Goal: Task Accomplishment & Management: Manage account settings

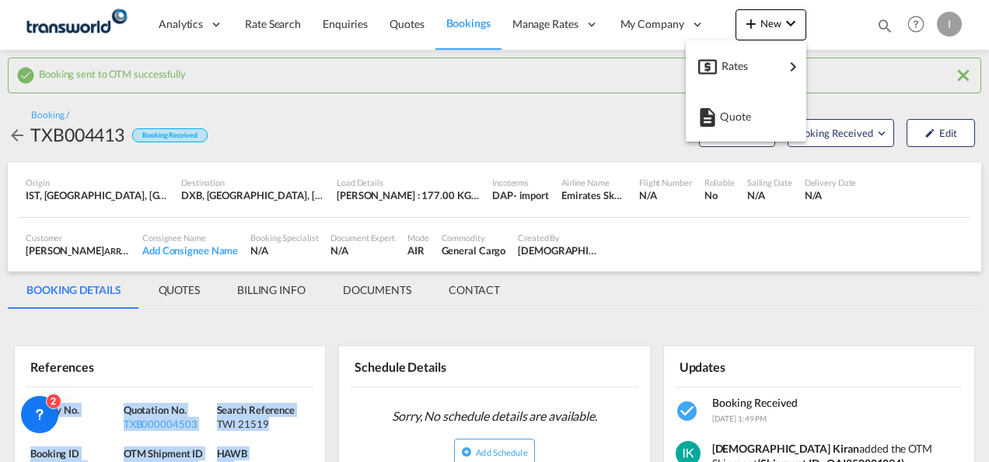
scroll to position [221, 0]
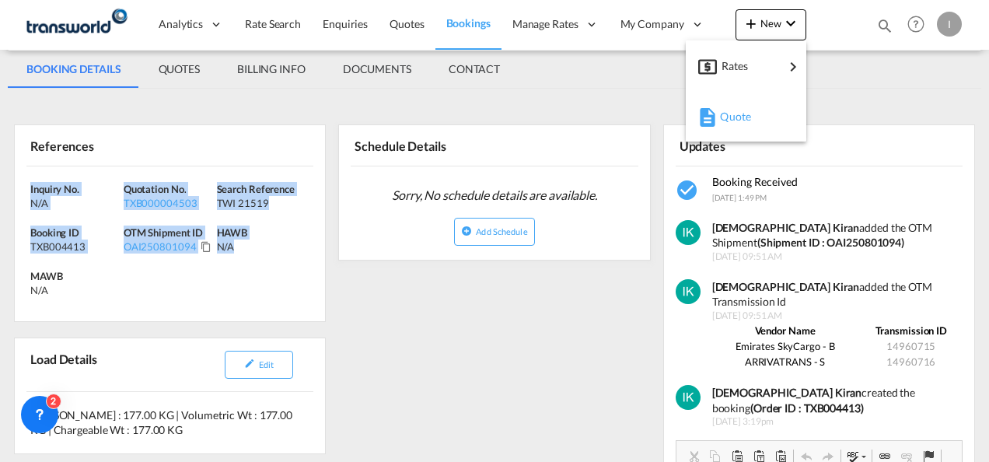
click at [708, 109] on md-icon "button" at bounding box center [707, 117] width 19 height 19
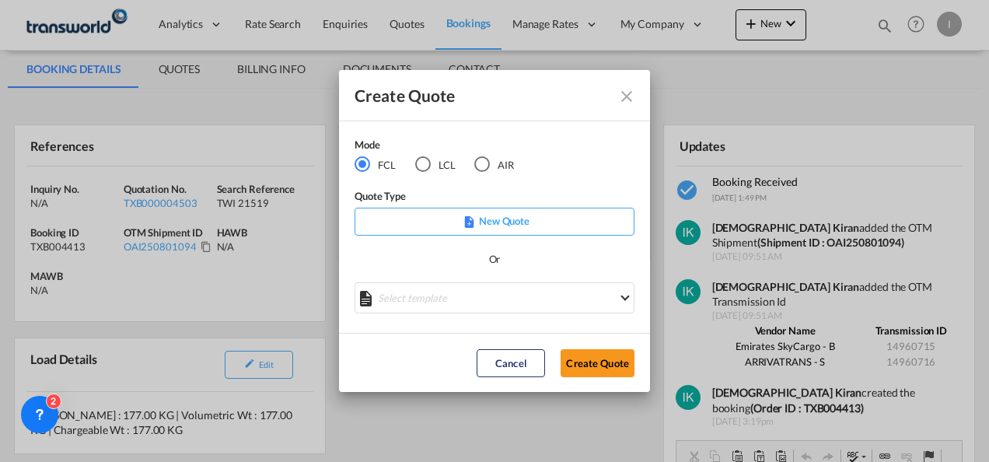
click at [502, 163] on md-radio-button "AIR" at bounding box center [494, 164] width 40 height 17
click at [593, 374] on button "Create Quote" at bounding box center [598, 363] width 74 height 28
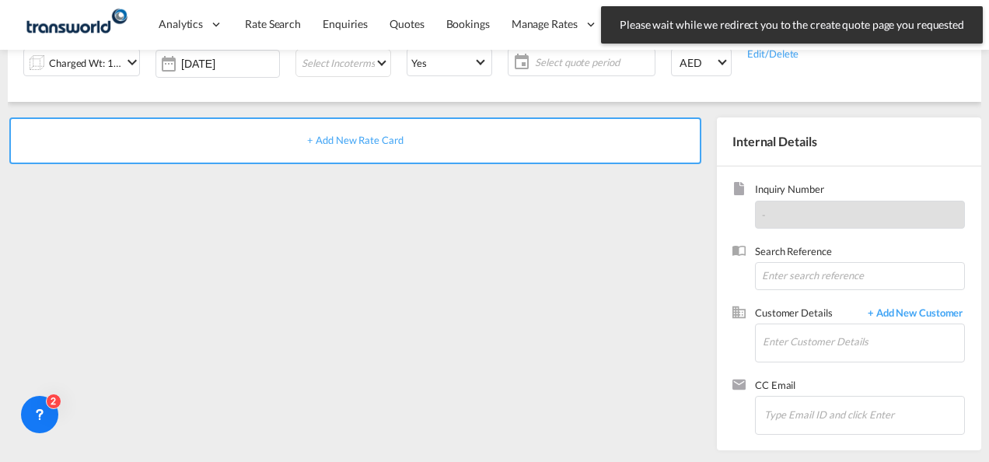
scroll to position [219, 0]
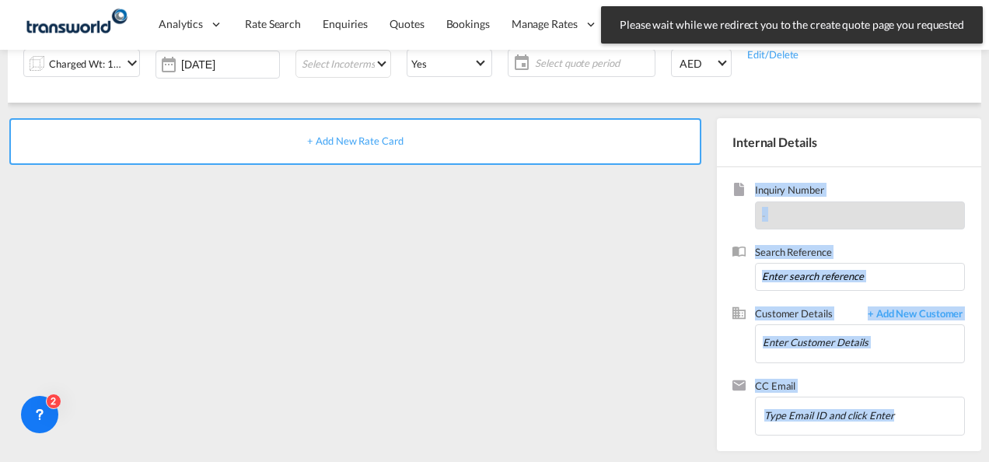
drag, startPoint x: 988, startPoint y: 262, endPoint x: 992, endPoint y: 109, distance: 153.3
click at [988, 109] on html "Please wait while we redirect you to the create quote page you requested Press …" at bounding box center [494, 231] width 989 height 462
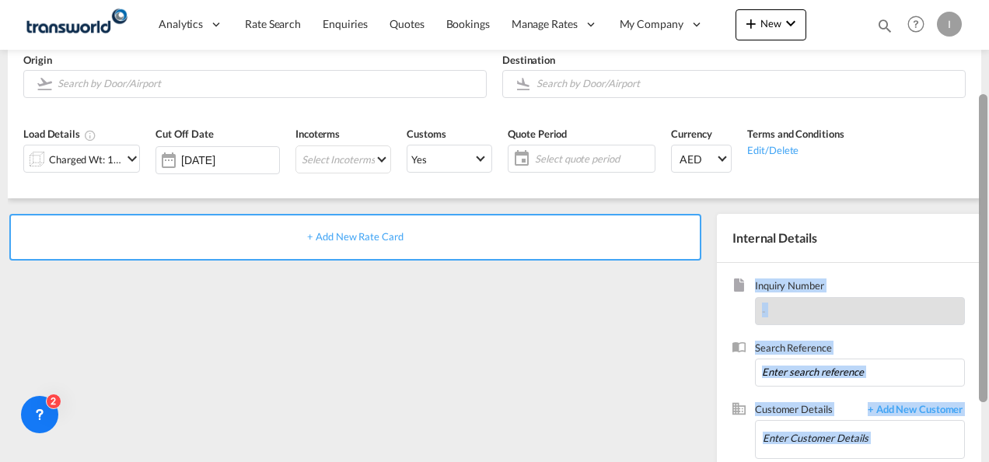
scroll to position [121, 0]
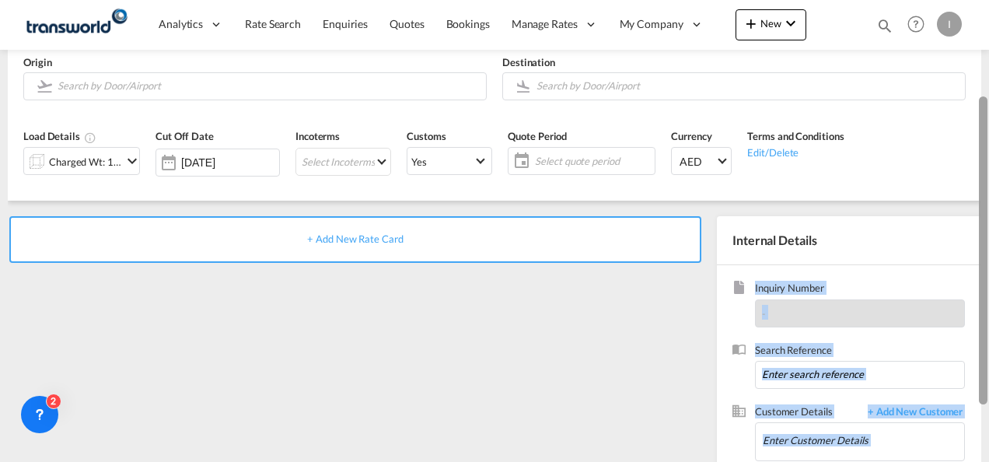
drag, startPoint x: 983, startPoint y: 210, endPoint x: 975, endPoint y: 145, distance: 65.8
click at [975, 145] on md-content "Analytics Reports Dashboard Rate Search Enquiries Quotes Bookings" at bounding box center [494, 231] width 989 height 462
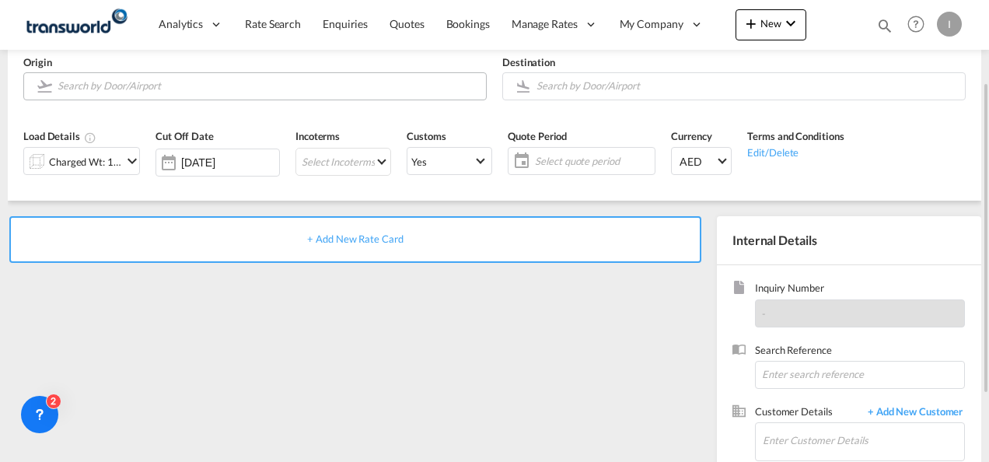
click at [198, 81] on input "Search by Door/Airport" at bounding box center [268, 85] width 421 height 27
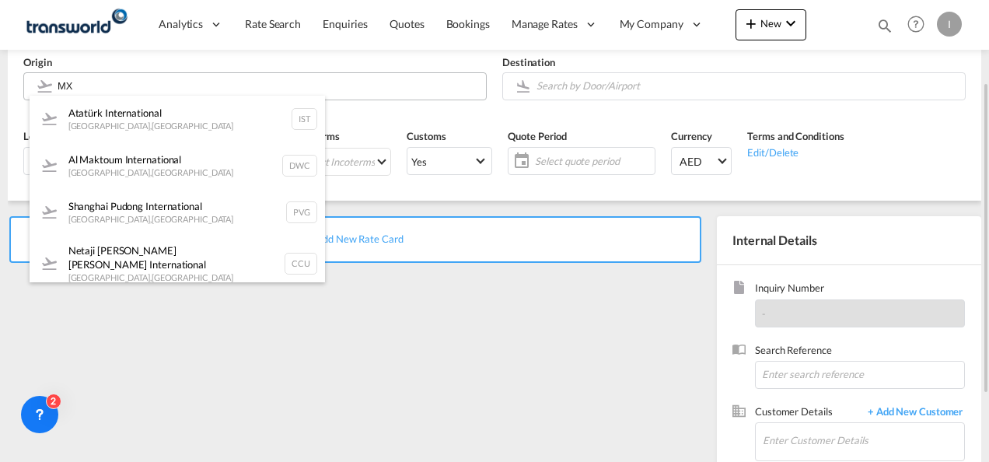
type input "M"
type input "D"
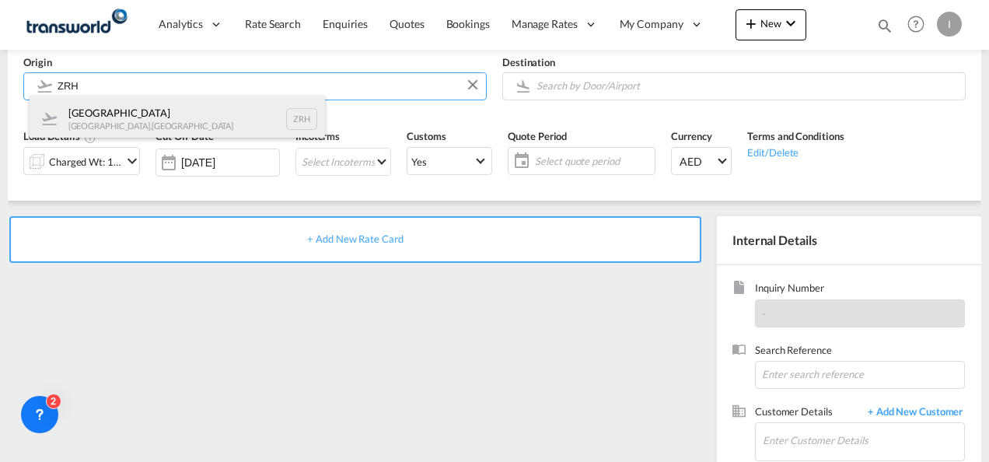
click at [226, 137] on div "[GEOGRAPHIC_DATA] [GEOGRAPHIC_DATA] , [GEOGRAPHIC_DATA] ZRH" at bounding box center [178, 119] width 296 height 47
type input "[GEOGRAPHIC_DATA], [GEOGRAPHIC_DATA], [GEOGRAPHIC_DATA]"
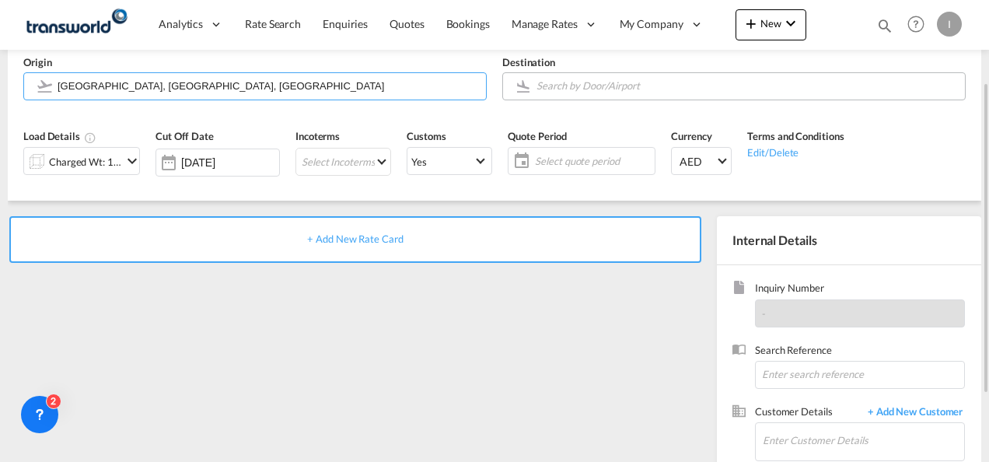
click at [575, 87] on body "Analytics Reports Dashboard Rate Search Enquiries Quotes Bookings" at bounding box center [494, 231] width 989 height 462
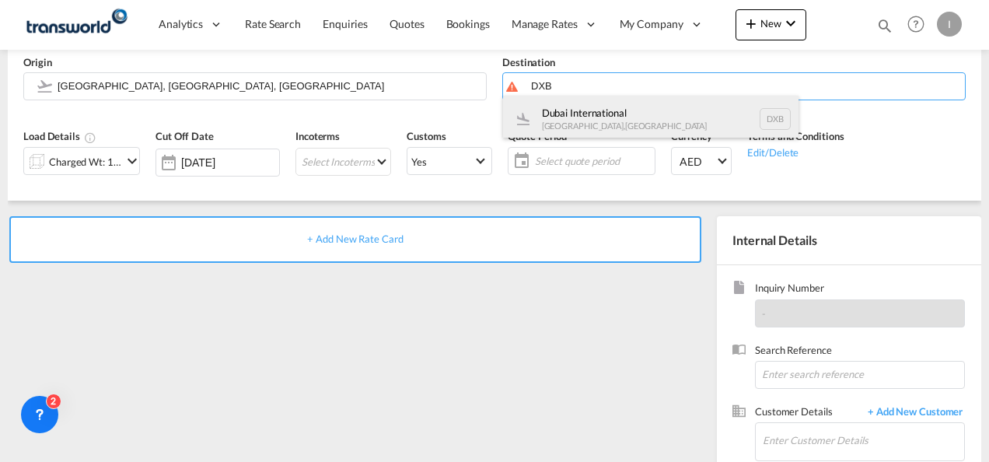
click at [578, 117] on div "Dubai International [GEOGRAPHIC_DATA] , [GEOGRAPHIC_DATA] DXB" at bounding box center [651, 119] width 296 height 47
type input "Dubai International, [GEOGRAPHIC_DATA], DXB"
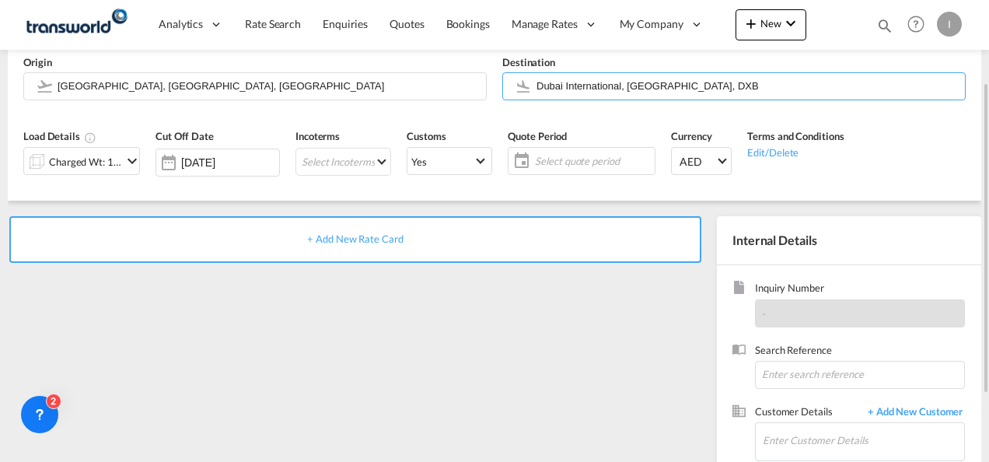
click at [114, 157] on div "Charged Wt: 1.00 KG" at bounding box center [85, 162] width 73 height 22
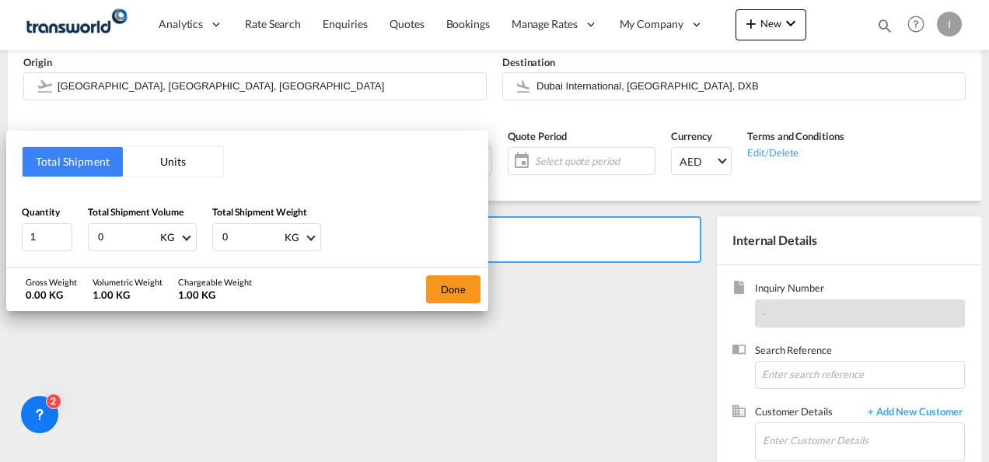
drag, startPoint x: 114, startPoint y: 240, endPoint x: 87, endPoint y: 240, distance: 26.4
click at [88, 240] on div "0 KG CBM CFT KG LB" at bounding box center [142, 237] width 109 height 28
type input "207"
drag, startPoint x: 240, startPoint y: 238, endPoint x: 145, endPoint y: 235, distance: 94.9
click at [145, 235] on div "Quantity 1 Total Shipment Volume 207 KG CBM CFT KG LB Total Shipment Weight 0 K…" at bounding box center [247, 228] width 451 height 47
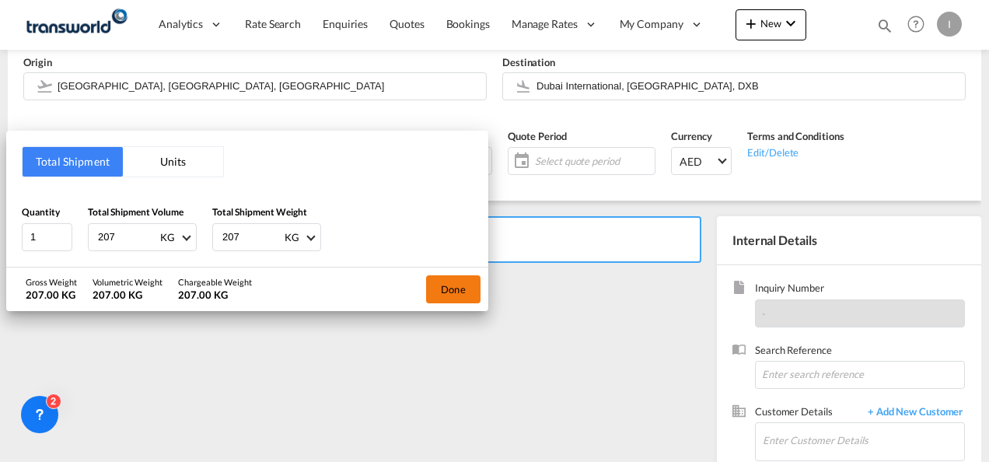
type input "207"
click at [462, 283] on button "Done" at bounding box center [453, 289] width 54 height 28
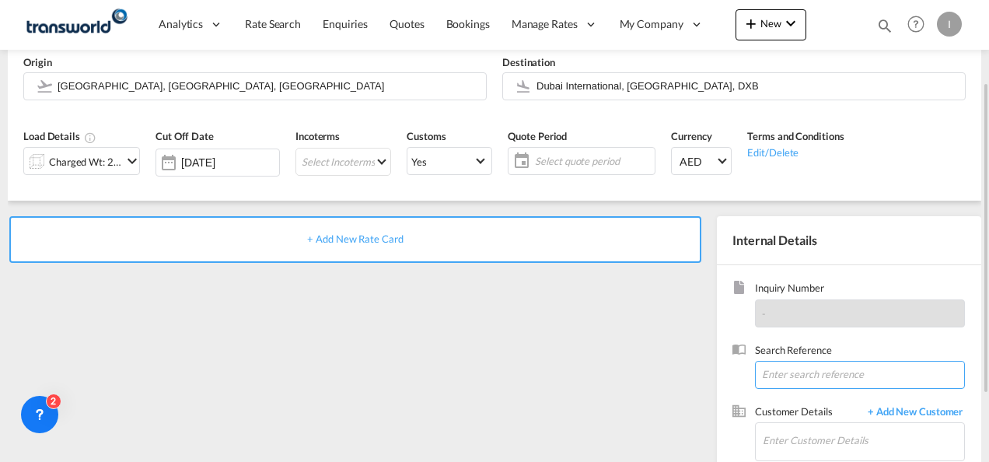
click at [795, 376] on input at bounding box center [860, 375] width 210 height 28
paste input "TWI 21510"
type input "TWI 21510"
click at [776, 448] on input "Enter Customer Details" at bounding box center [863, 440] width 201 height 35
type input "I"
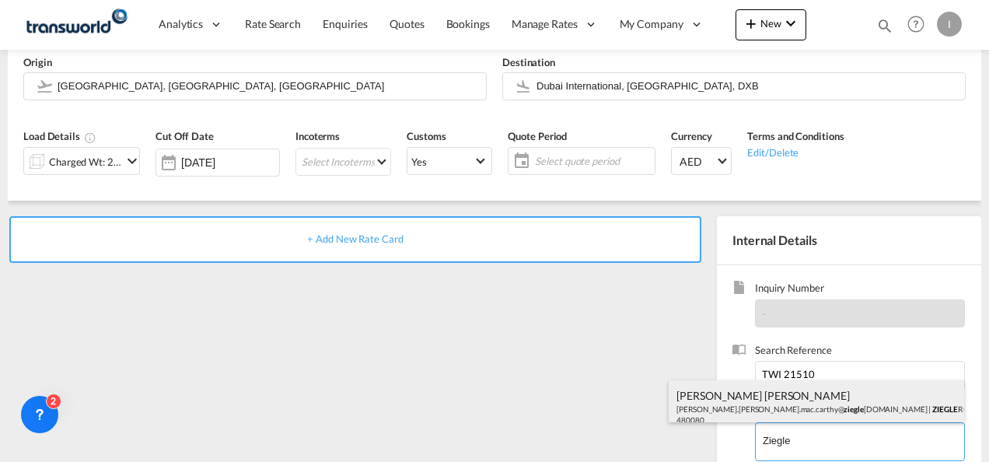
click at [747, 404] on div "[PERSON_NAME] [PERSON_NAME] [PERSON_NAME].[PERSON_NAME].mac.carthy@ ziegle [DOM…" at bounding box center [817, 406] width 296 height 53
type input "[PERSON_NAME] ([GEOGRAPHIC_DATA]) AG, [PERSON_NAME] [PERSON_NAME], [PERSON_NAME…"
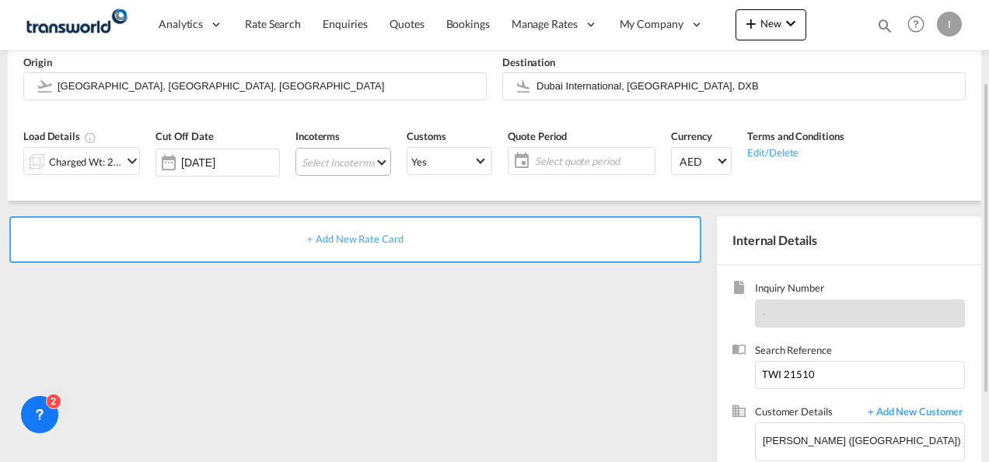
click at [347, 166] on md-select "Select Incoterms FOB - import Free on Board EXW - export Ex Works DDP - export …" at bounding box center [344, 162] width 96 height 28
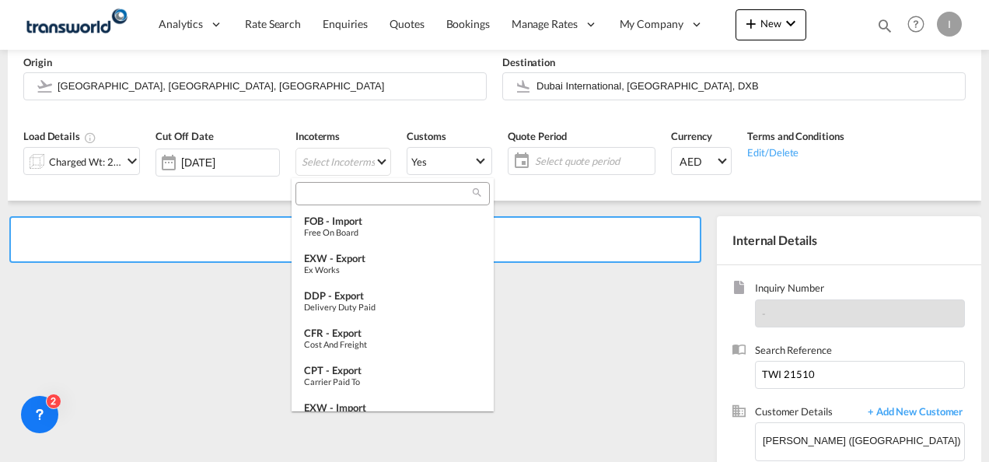
click at [315, 195] on input "search" at bounding box center [386, 194] width 173 height 14
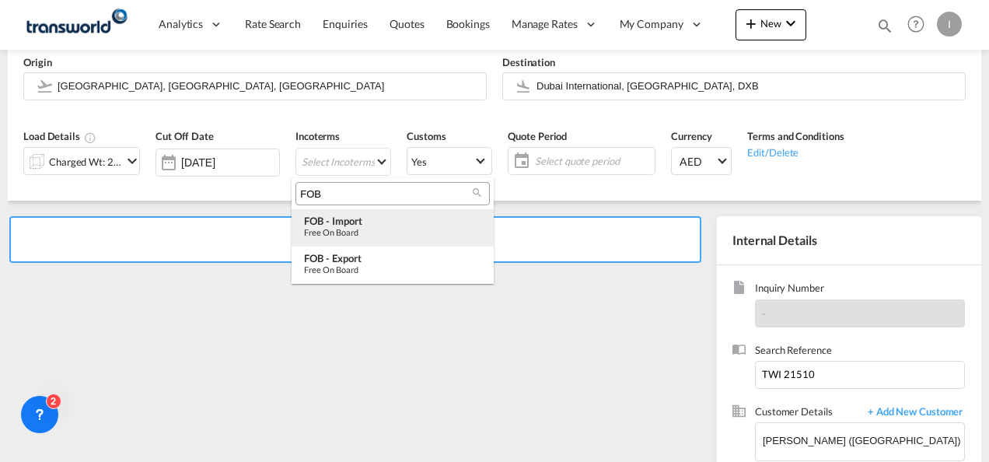
type input "FOB"
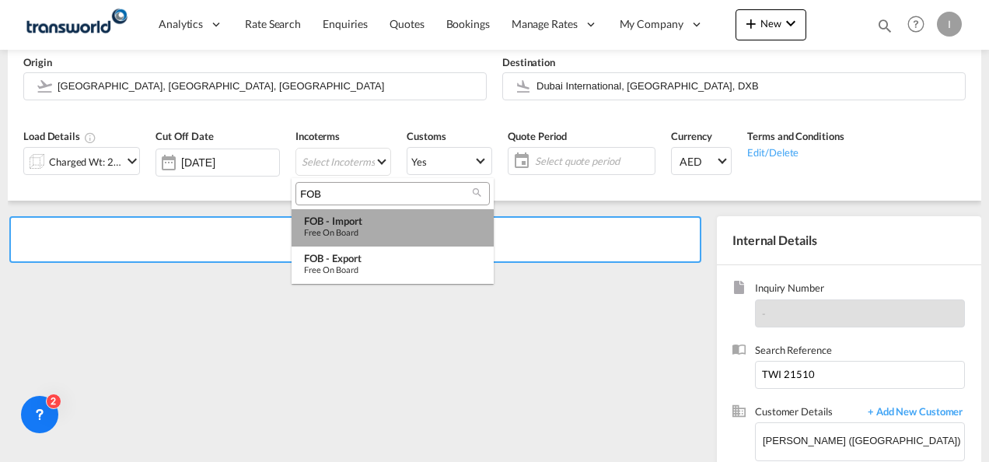
click at [338, 222] on div "FOB - import" at bounding box center [392, 221] width 177 height 12
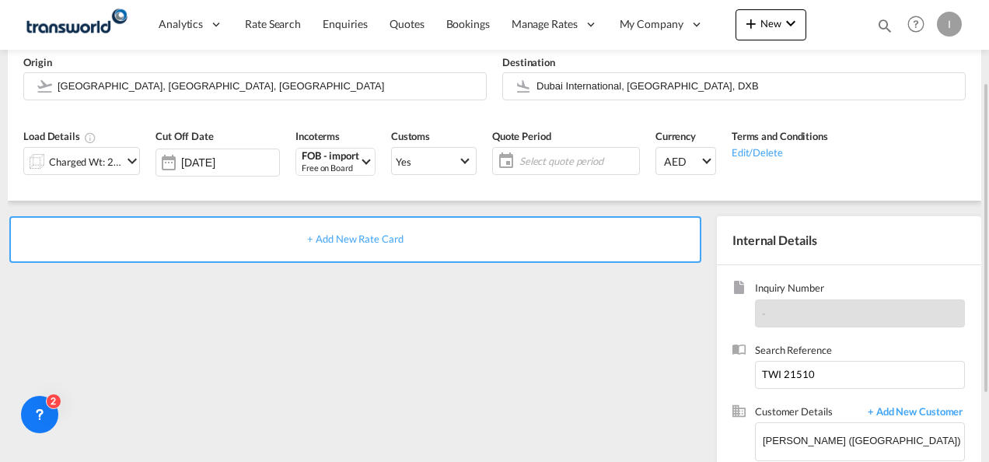
click at [581, 164] on span "Select quote period" at bounding box center [577, 161] width 116 height 14
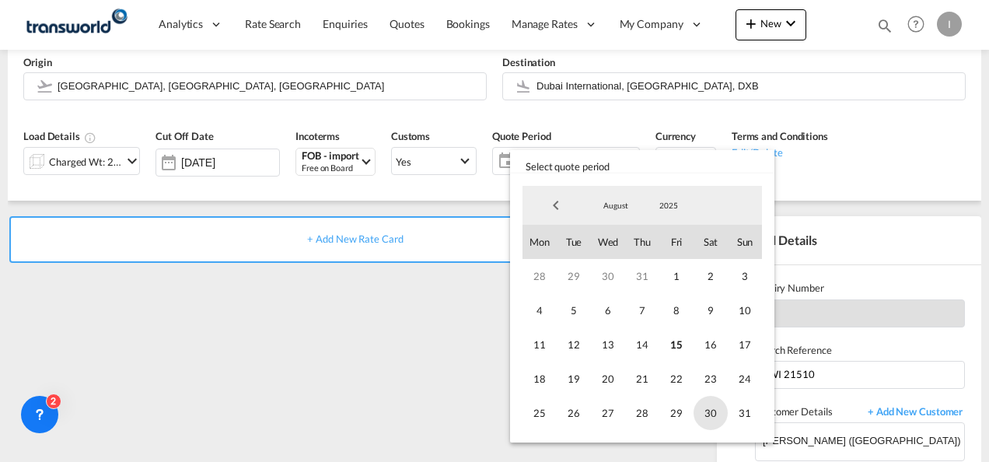
click at [717, 407] on span "30" at bounding box center [711, 413] width 34 height 34
click at [427, 327] on md-backdrop at bounding box center [494, 231] width 989 height 462
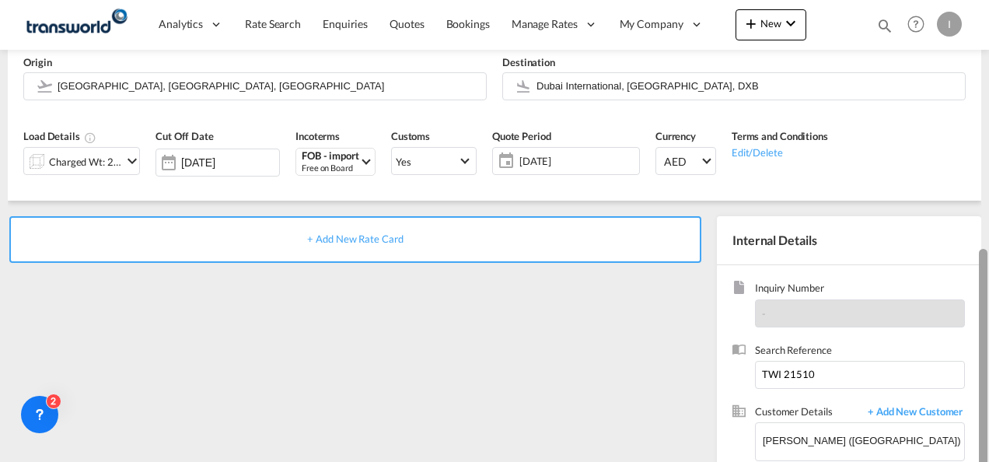
scroll to position [219, 0]
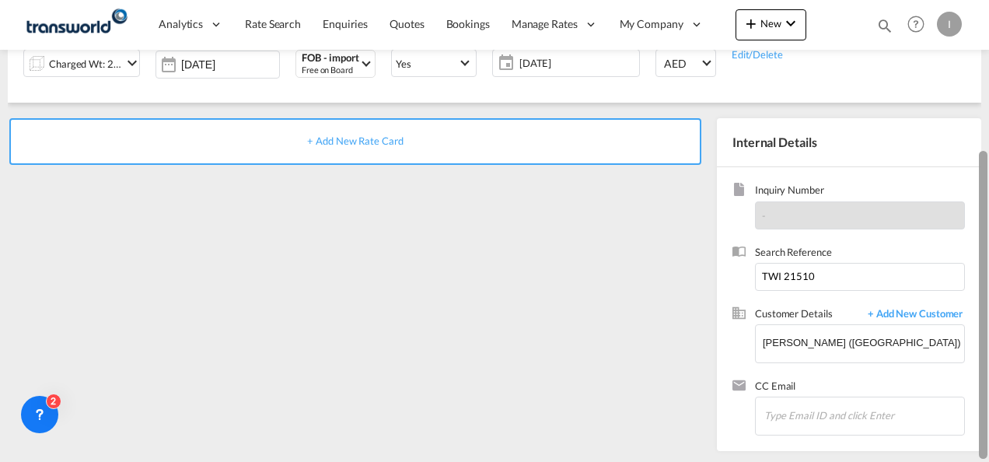
drag, startPoint x: 985, startPoint y: 162, endPoint x: 988, endPoint y: 319, distance: 157.1
click at [988, 319] on div at bounding box center [987, 232] width 3 height 456
click at [360, 129] on div "+ Add New Rate Card" at bounding box center [355, 141] width 692 height 47
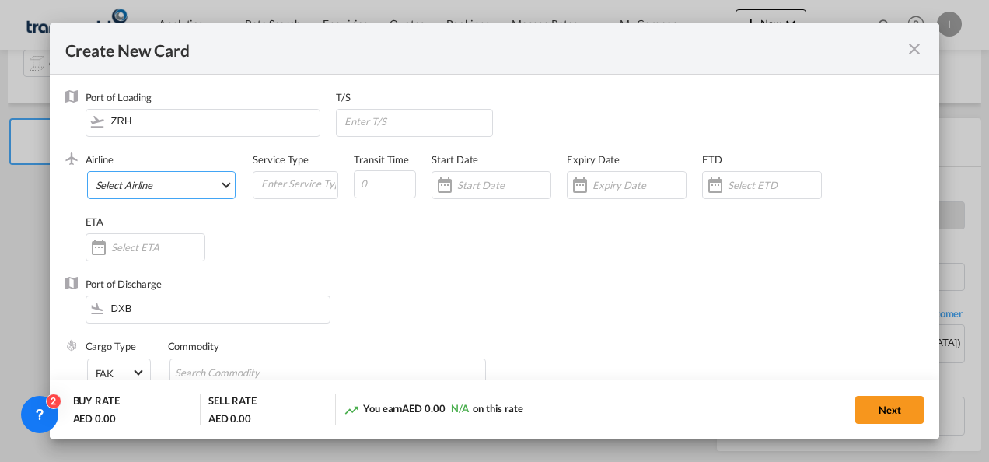
click at [154, 185] on md-select "Select Airline AIR EXPRESS S.A. (1166- / -) CMA CGM Air Cargo (1140-2C / -) DDW…" at bounding box center [161, 185] width 149 height 28
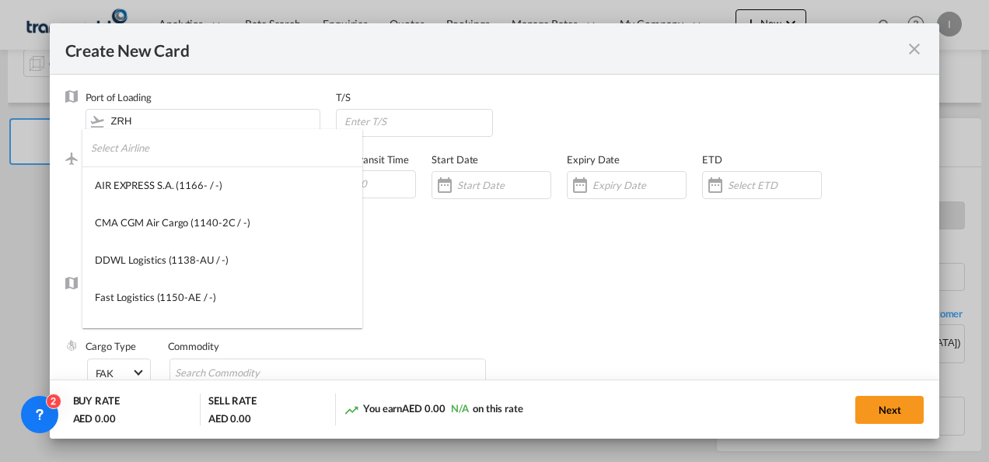
click at [118, 146] on input "search" at bounding box center [226, 147] width 271 height 37
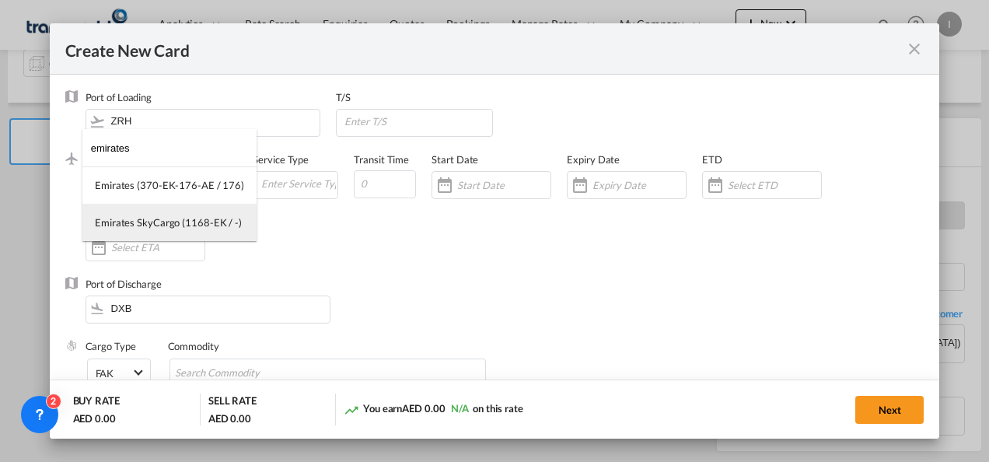
type input "emirates"
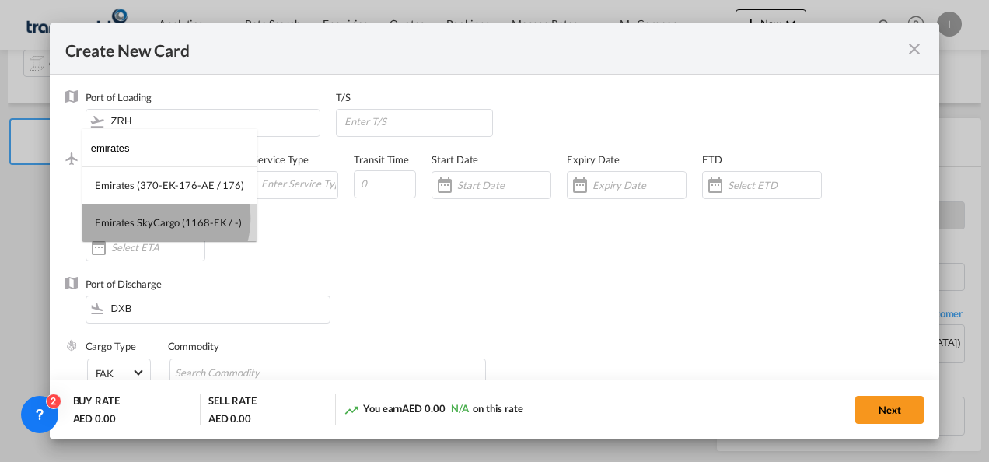
click at [159, 219] on div "Emirates SkyCargo (1168-EK / -)" at bounding box center [168, 222] width 147 height 14
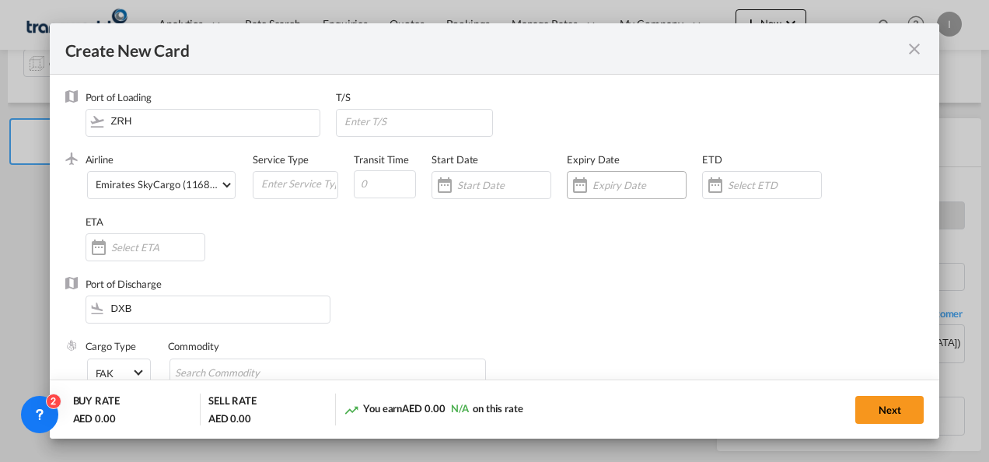
click at [597, 191] on div "Create New Card ..." at bounding box center [639, 185] width 93 height 14
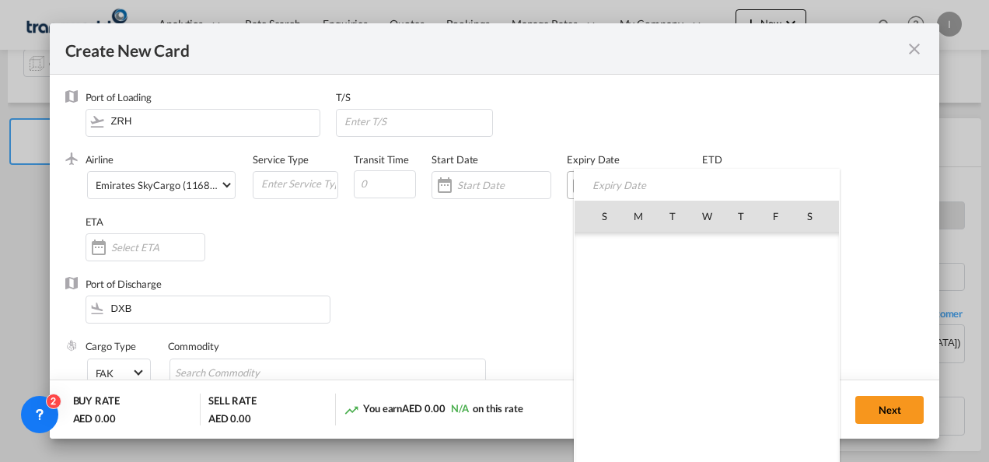
scroll to position [360034, 0]
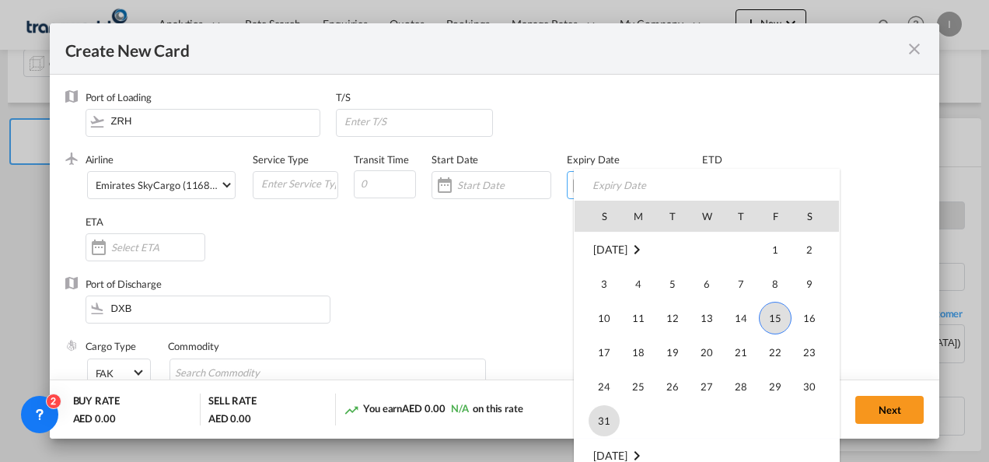
click at [593, 422] on span "31" at bounding box center [604, 420] width 31 height 31
type input "[DATE]"
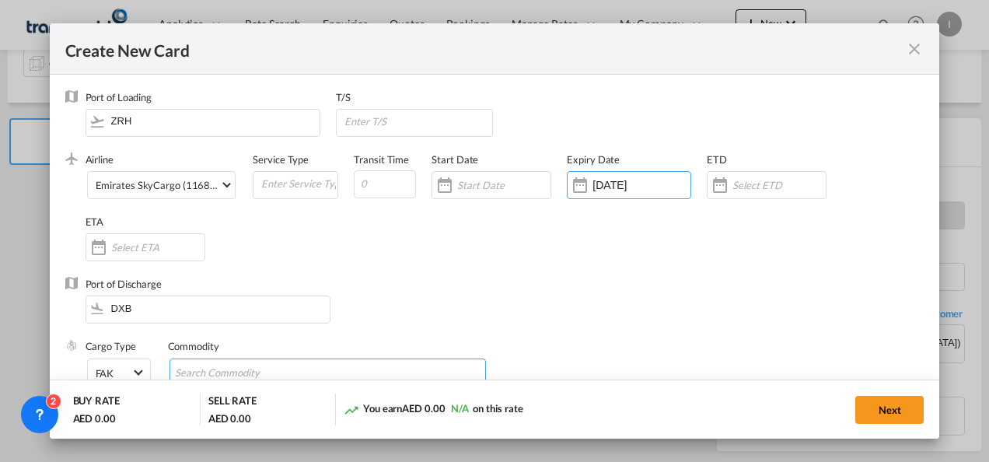
click at [370, 373] on md-chips-wrap "Chips container with autocompletion. Enter the text area, type text to search, …" at bounding box center [328, 373] width 317 height 28
type input "General Cargo"
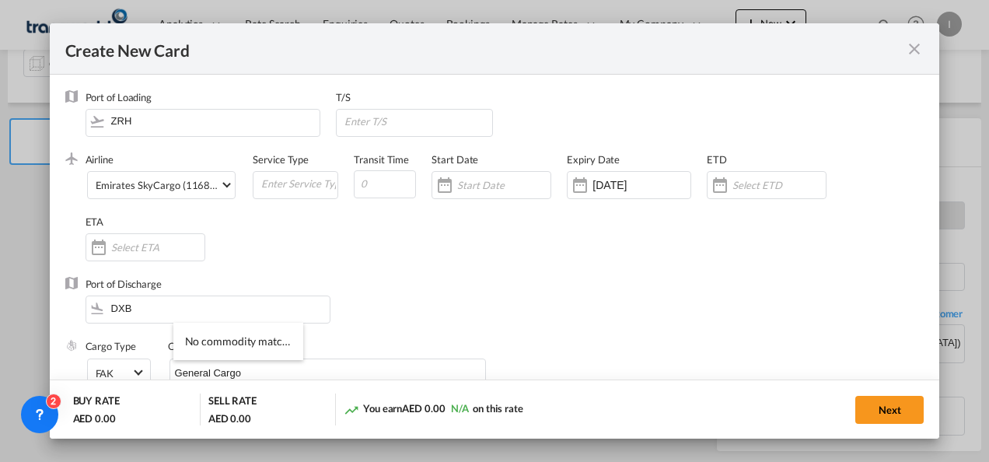
click at [426, 283] on div "Port of Discharge DXB" at bounding box center [494, 308] width 859 height 62
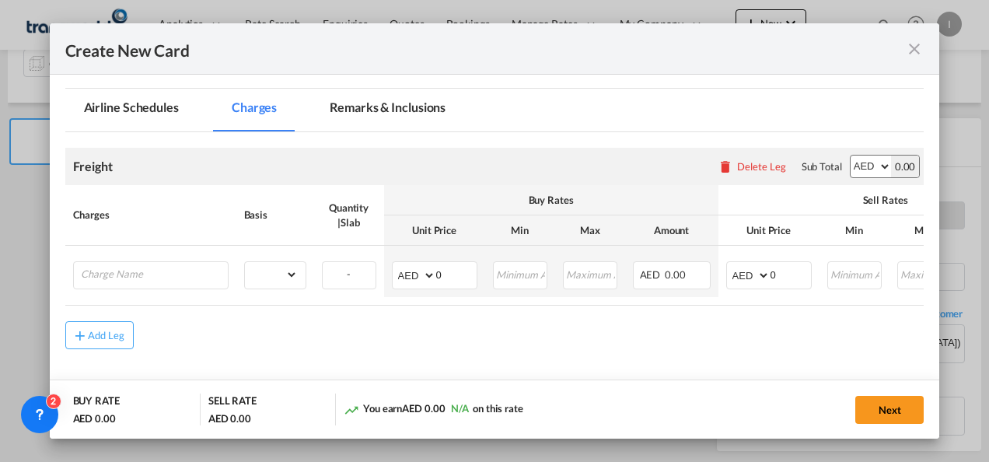
scroll to position [327, 0]
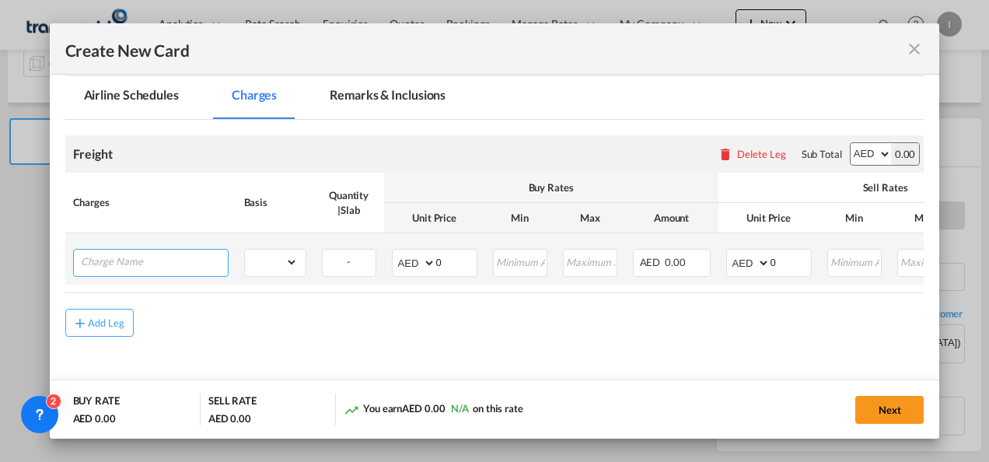
click at [201, 260] on input "Charge Name" at bounding box center [154, 261] width 147 height 23
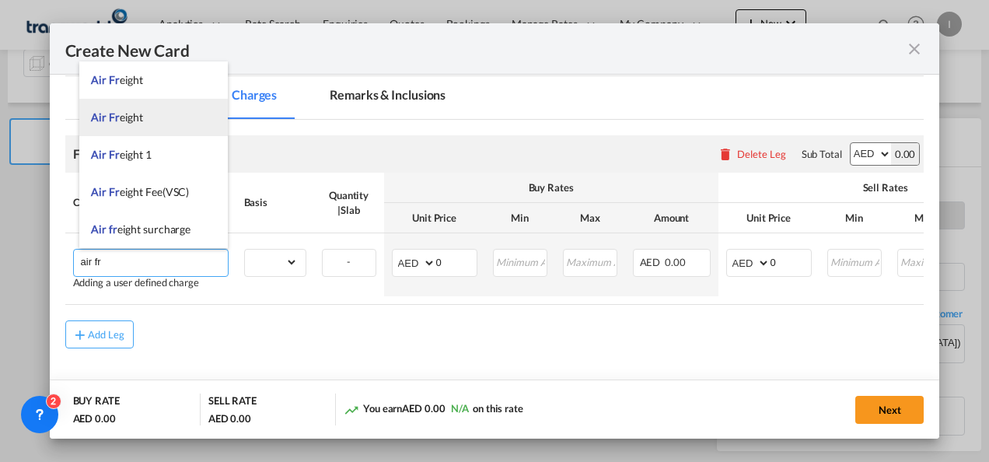
click at [142, 117] on li "Air Fr eight" at bounding box center [153, 117] width 149 height 37
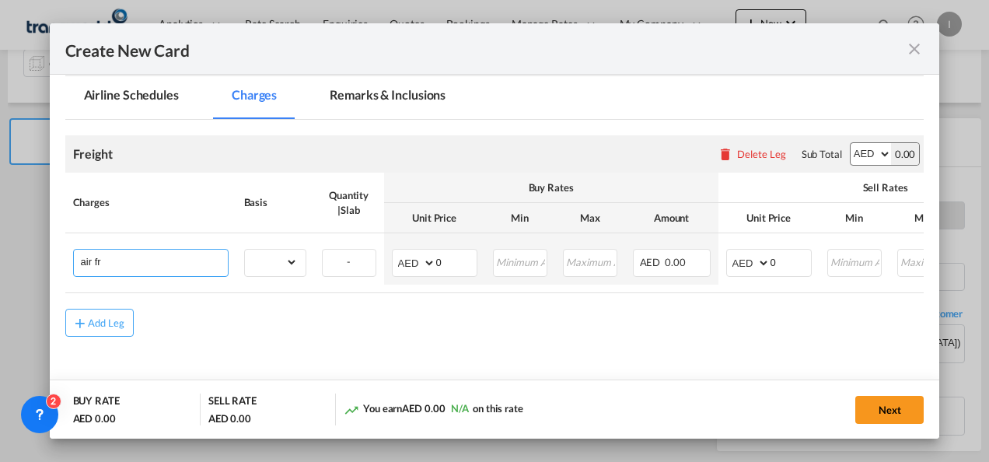
type input "Air Freight"
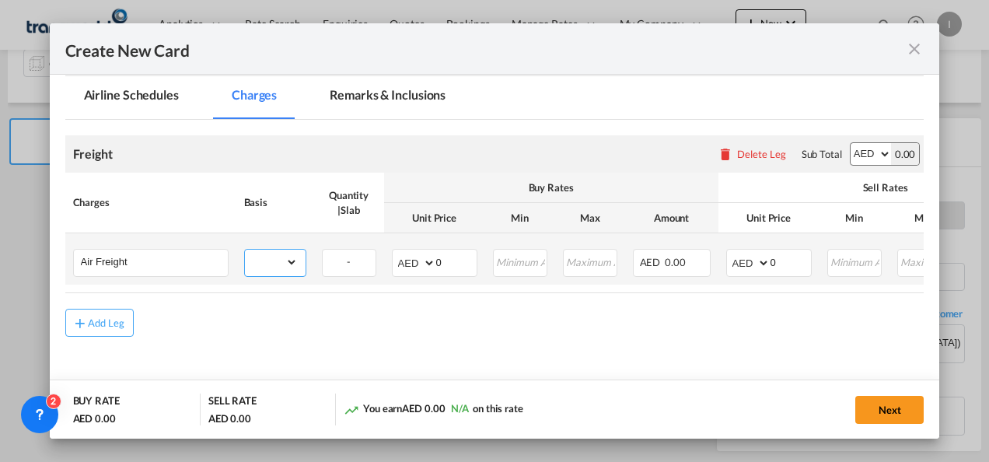
click at [280, 267] on select "gross_weight volumetric_weight per_shipment per_bl per_km % on air freight per_…" at bounding box center [271, 262] width 53 height 25
select select "per_shipment"
click at [245, 250] on select "gross_weight volumetric_weight per_shipment per_bl per_km % on air freight per_…" at bounding box center [271, 262] width 53 height 25
drag, startPoint x: 459, startPoint y: 261, endPoint x: 402, endPoint y: 268, distance: 57.2
click at [402, 268] on md-input-container "AED AFN ALL AMD ANG AOA ARS AUD AWG AZN BAM BBD BDT BGN BHD BIF BMD BND [PERSON…" at bounding box center [435, 263] width 86 height 28
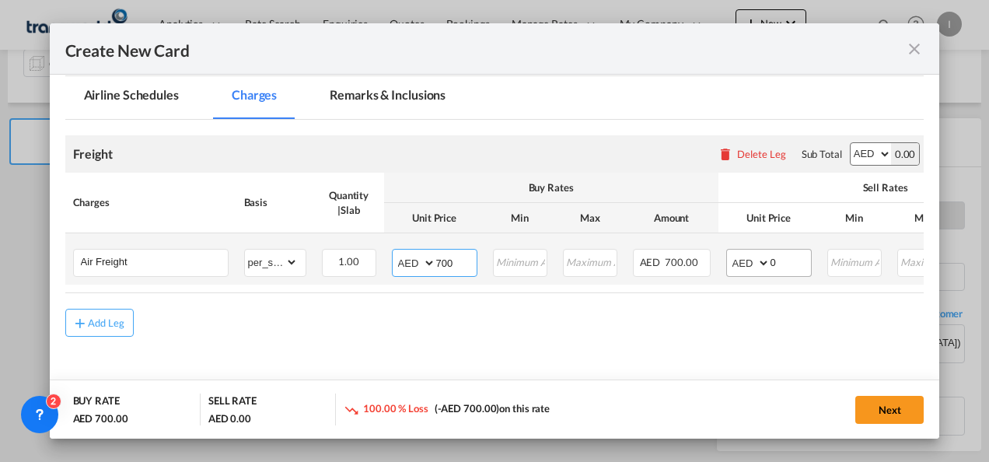
type input "700"
click at [731, 257] on select "AED AFN ALL AMD ANG AOA ARS AUD AWG AZN BAM BBD BDT BGN BHD BIF BMD BND [PERSON…" at bounding box center [749, 263] width 40 height 22
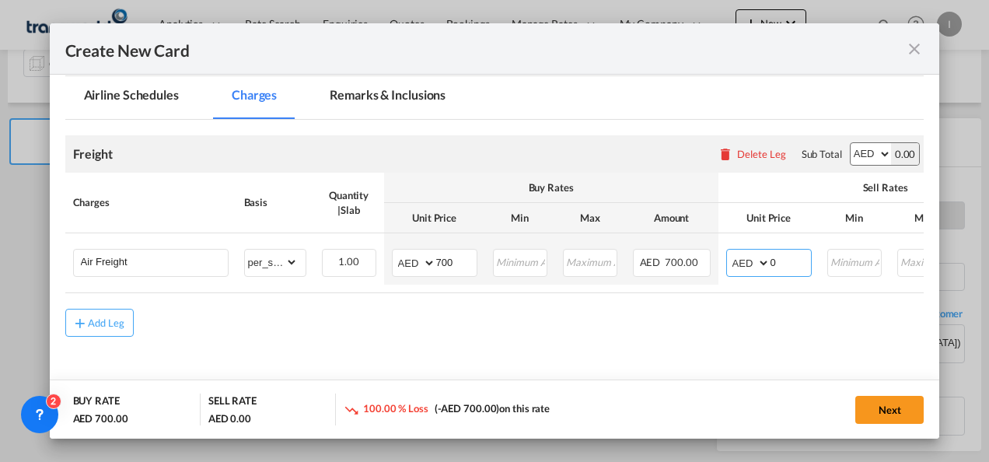
select select "string:USD"
click at [729, 252] on select "AED AFN ALL AMD ANG AOA ARS AUD AWG AZN BAM BBD BDT BGN BHD BIF BMD BND [PERSON…" at bounding box center [749, 263] width 40 height 22
drag, startPoint x: 790, startPoint y: 254, endPoint x: 726, endPoint y: 275, distance: 67.1
click at [726, 275] on td "AED AFN ALL AMD ANG AOA ARS AUD AWG AZN BAM BBD BDT BGN BHD BIF BMD BND [PERSON…" at bounding box center [769, 258] width 101 height 51
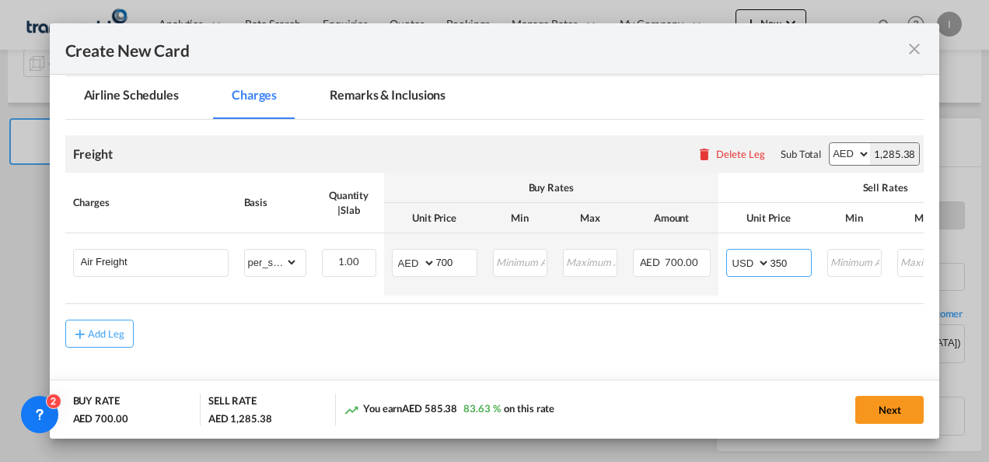
type input "350"
click at [613, 328] on div "Add Leg" at bounding box center [494, 334] width 859 height 28
click at [897, 403] on button "Next" at bounding box center [889, 410] width 68 height 28
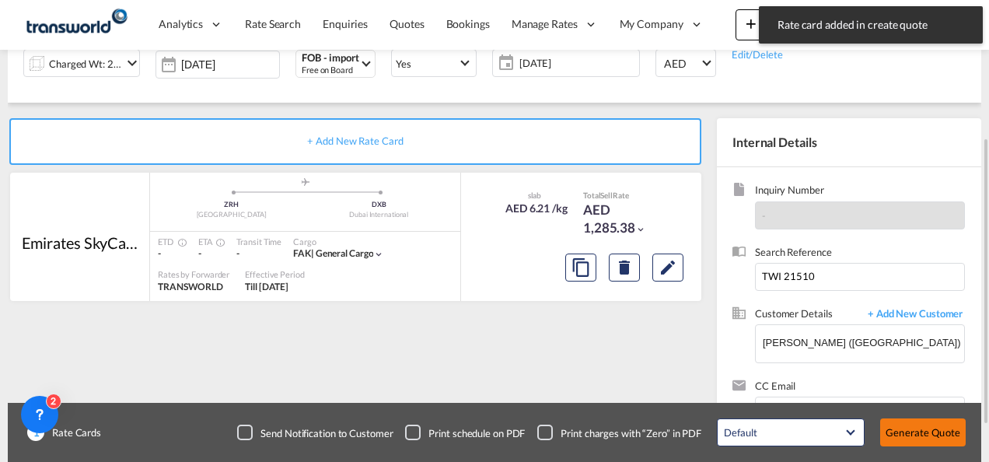
click at [908, 432] on button "Generate Quote" at bounding box center [923, 432] width 86 height 28
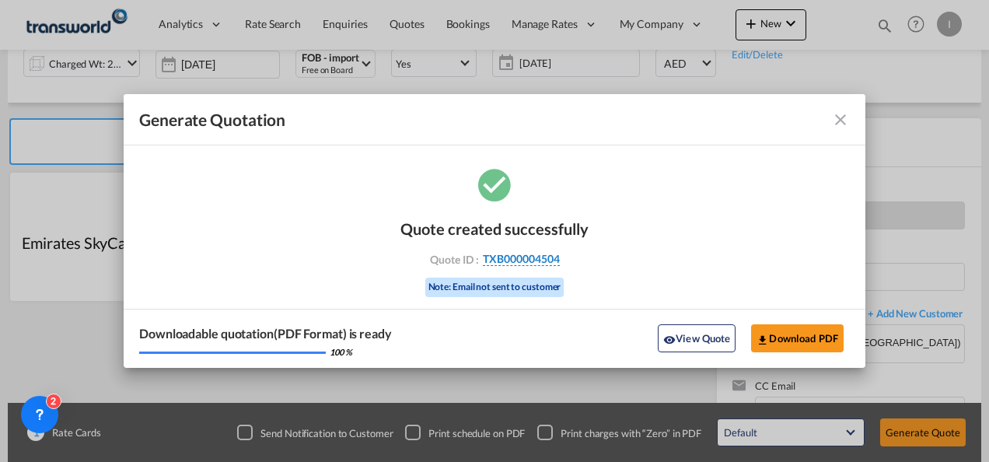
click at [522, 256] on span "TXB000004504" at bounding box center [521, 259] width 77 height 14
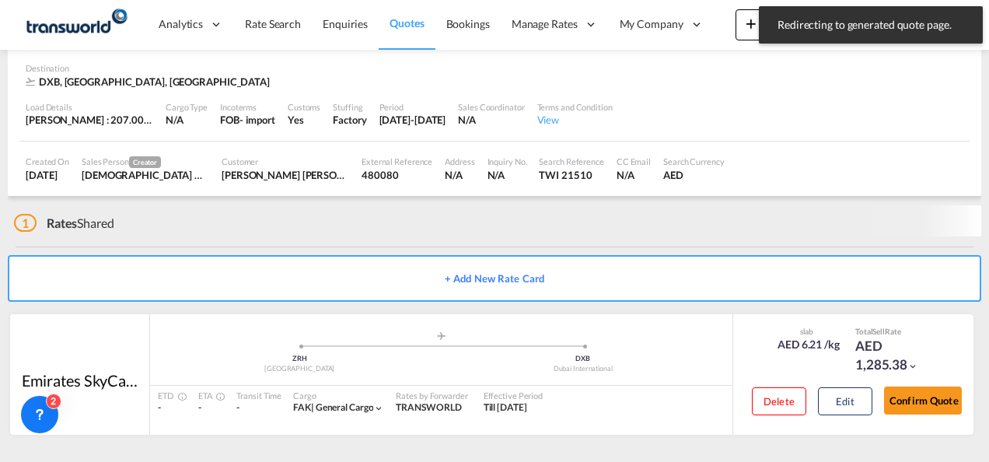
scroll to position [95, 0]
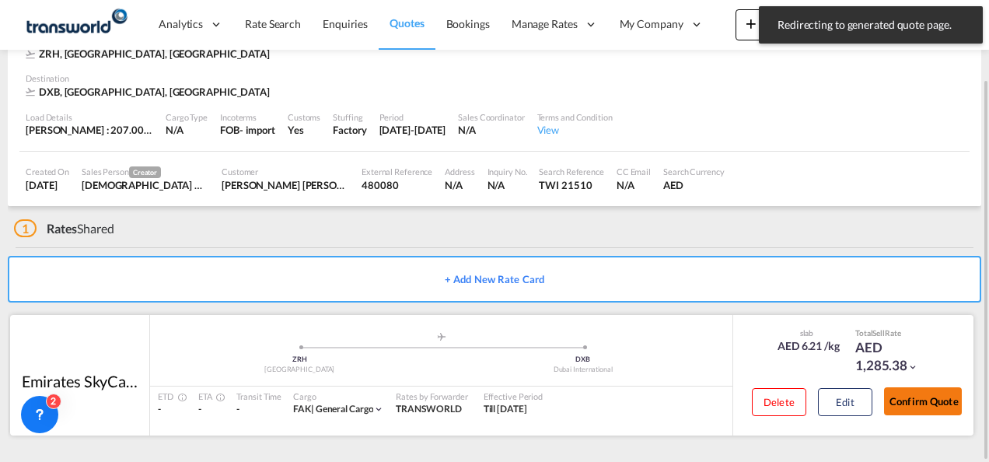
click at [919, 397] on button "Confirm Quote" at bounding box center [923, 401] width 78 height 28
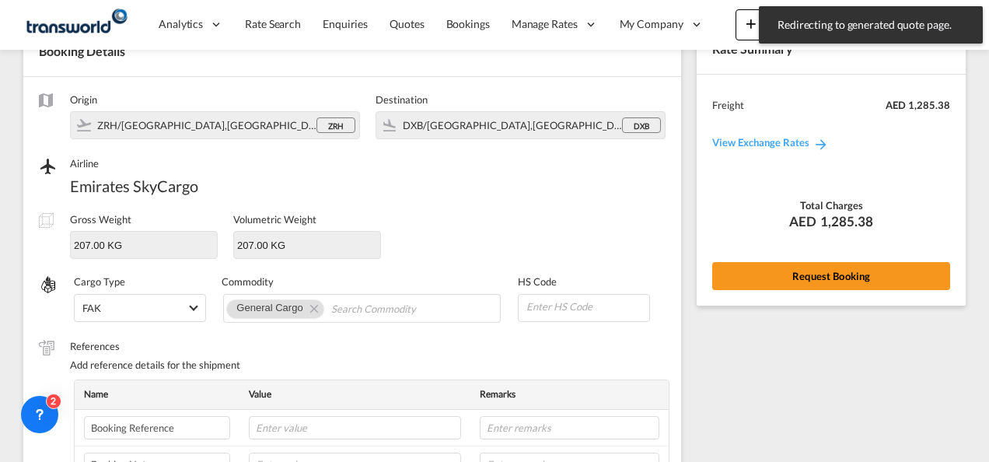
scroll to position [577, 0]
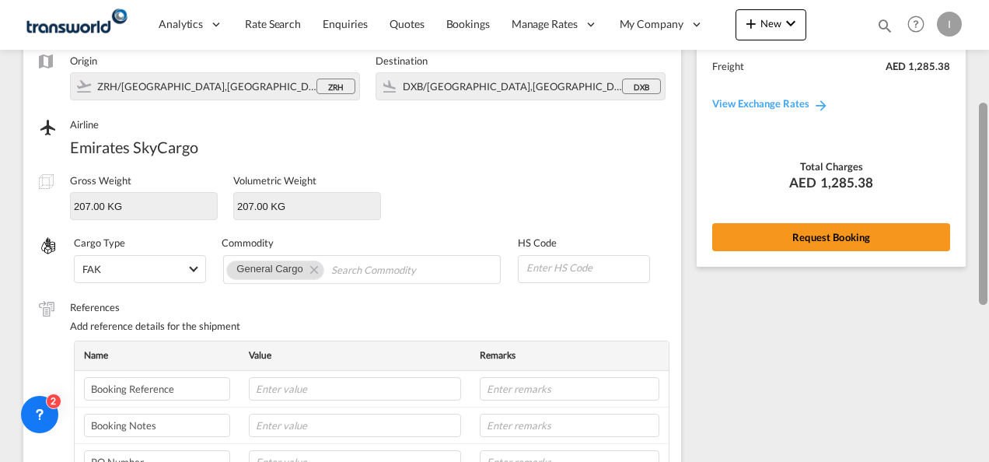
drag, startPoint x: 980, startPoint y: 388, endPoint x: 980, endPoint y: 193, distance: 195.2
click at [980, 193] on div at bounding box center [983, 204] width 9 height 202
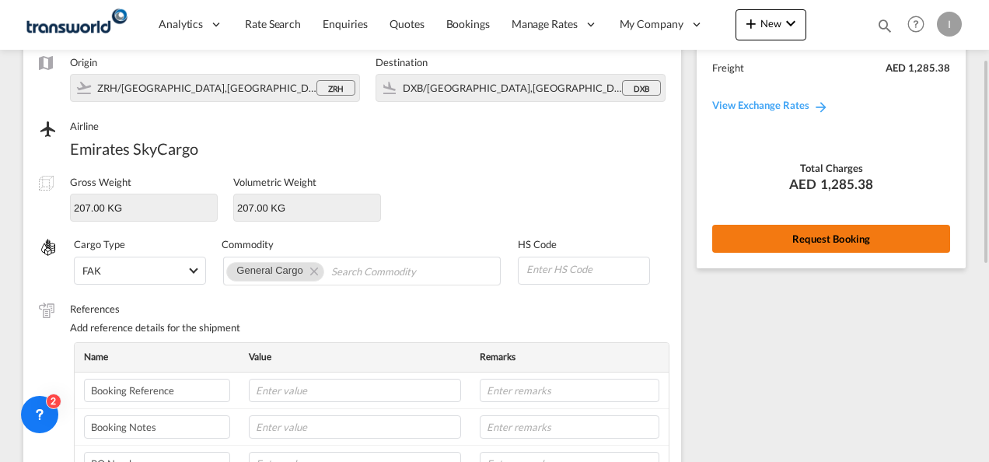
click at [870, 236] on button "Request Booking" at bounding box center [831, 239] width 238 height 28
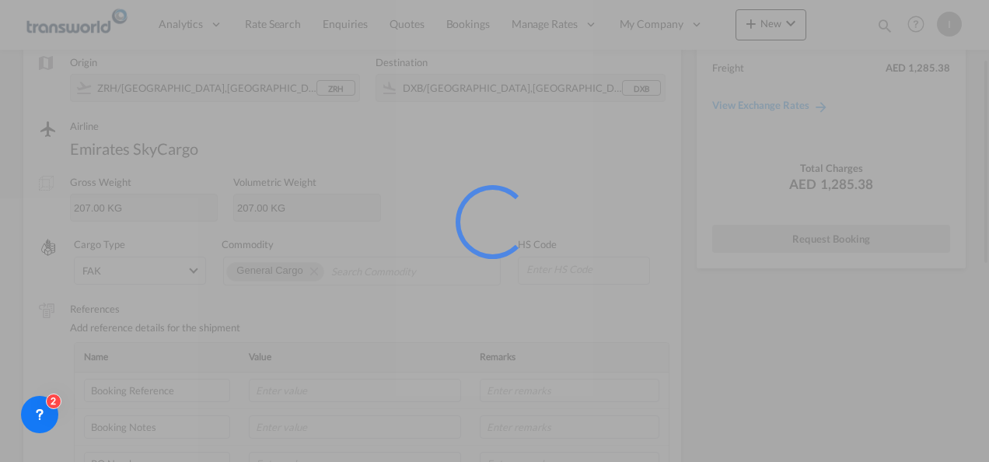
scroll to position [29, 0]
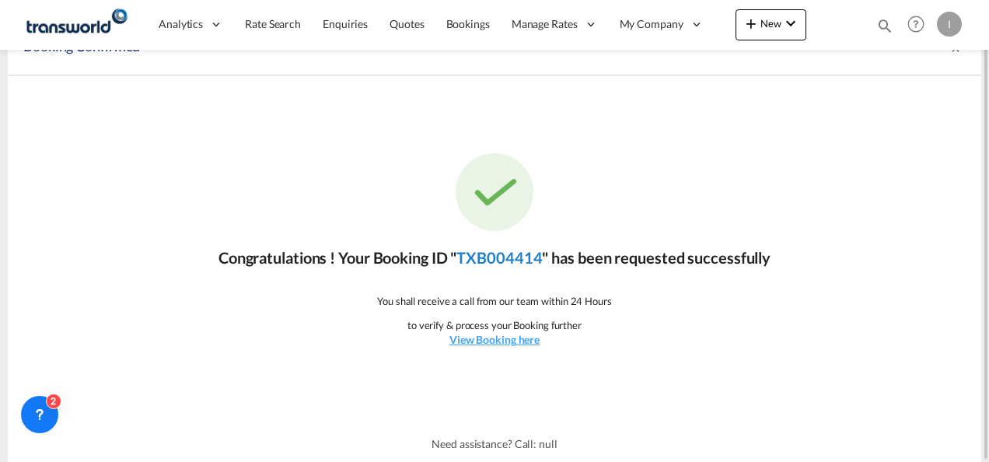
click at [494, 257] on link "TXB004414" at bounding box center [500, 257] width 86 height 19
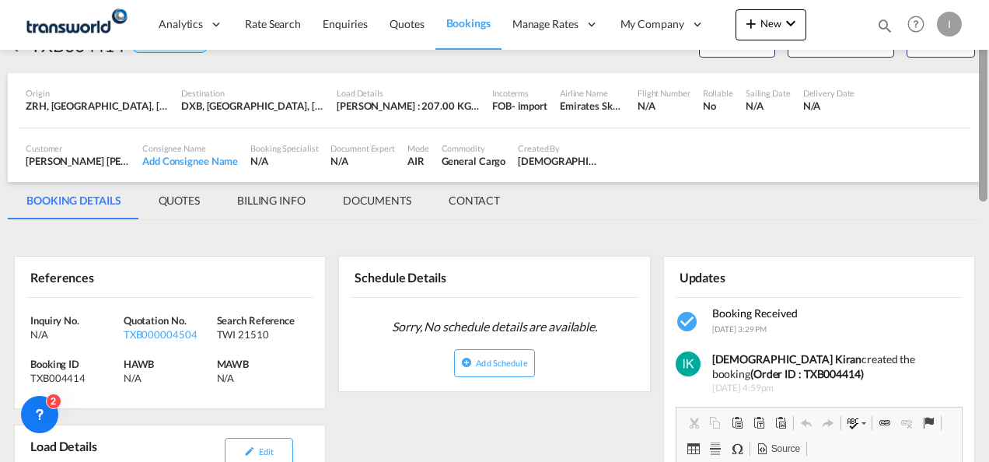
scroll to position [42, 0]
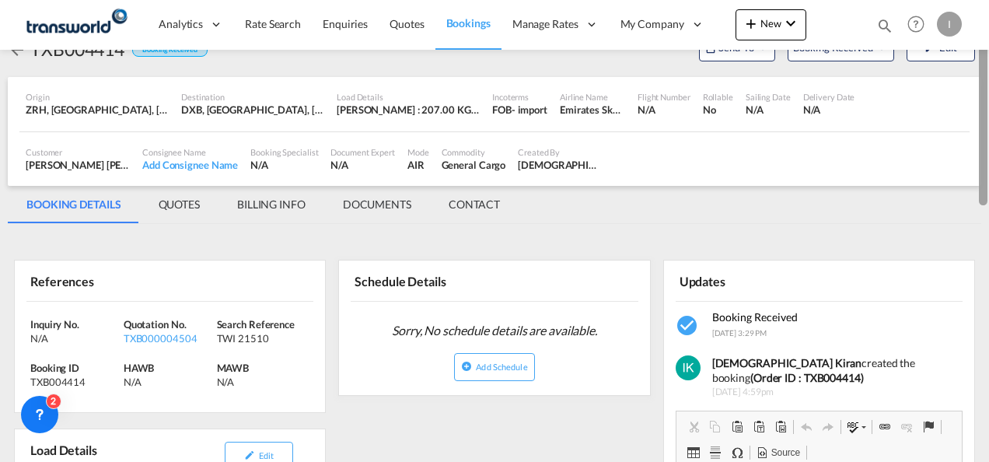
drag, startPoint x: 986, startPoint y: 313, endPoint x: 991, endPoint y: 131, distance: 182.0
click at [988, 131] on html "Analytics Reports Dashboard Rate Search Enquiries Quotes" at bounding box center [494, 231] width 989 height 462
click at [737, 56] on button "Send To" at bounding box center [737, 47] width 76 height 28
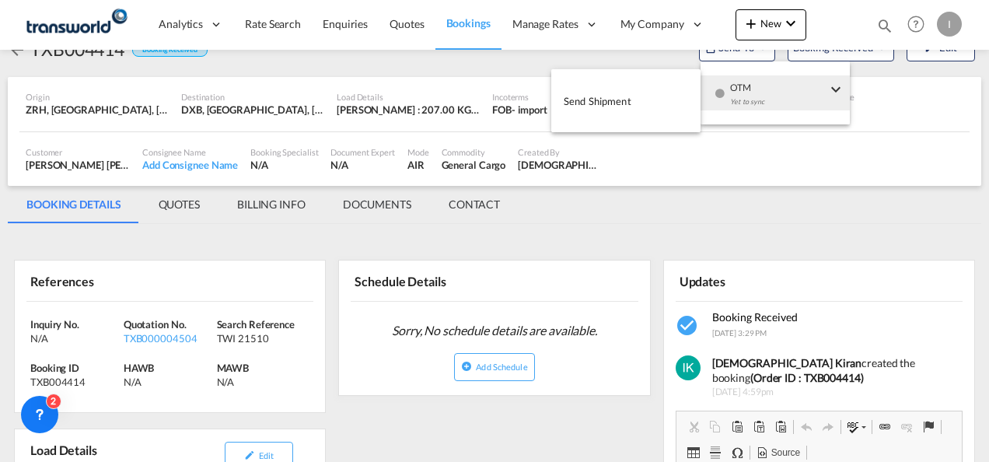
click at [725, 83] on div "button" at bounding box center [719, 98] width 13 height 47
click at [635, 107] on button "Send Shipment" at bounding box center [625, 100] width 149 height 35
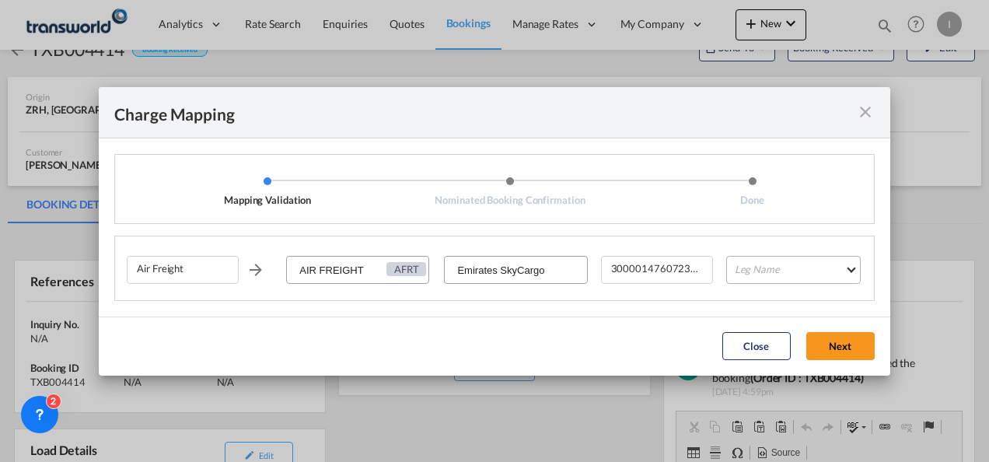
click at [761, 258] on md-select "Leg Name HANDLING ORIGIN HANDLING DESTINATION OTHERS TL PICK UP CUSTOMS ORIGIN …" at bounding box center [793, 270] width 135 height 28
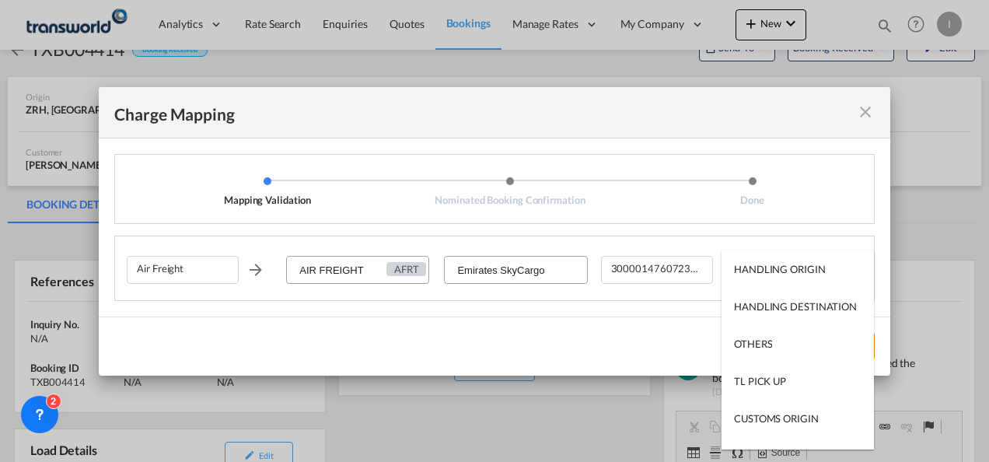
scroll to position [100, 0]
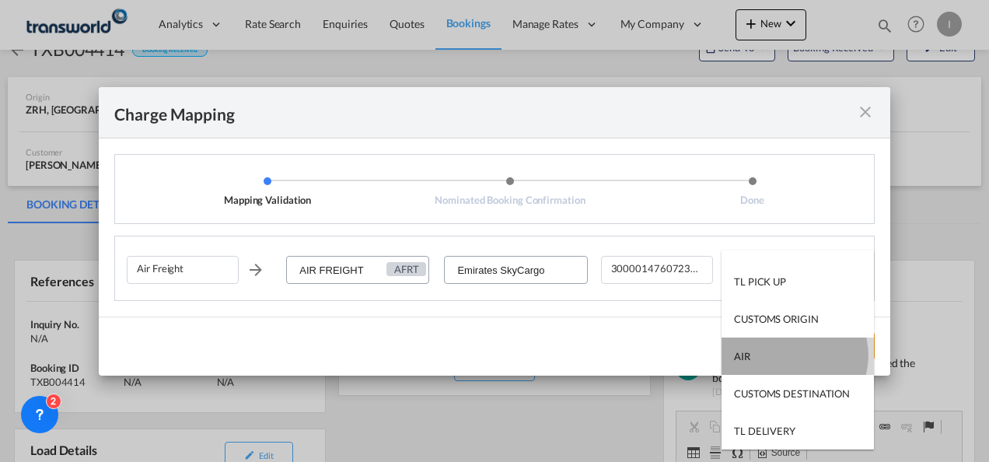
click at [790, 355] on md-option "AIR" at bounding box center [798, 356] width 152 height 37
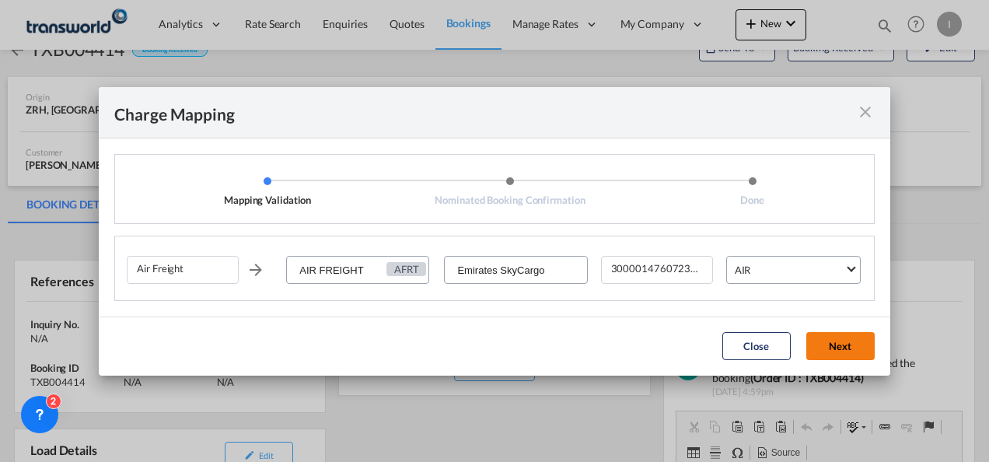
click at [845, 347] on button "Next" at bounding box center [840, 346] width 68 height 28
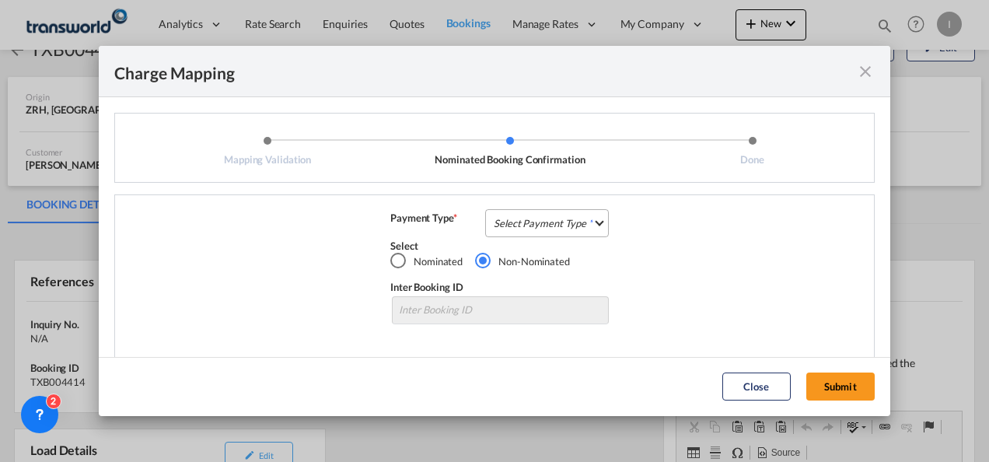
click at [568, 226] on md-select "Select Payment Type COLLECT PREPAID" at bounding box center [547, 223] width 124 height 28
click at [0, 0] on md-option "COLLECT" at bounding box center [0, 0] width 0 height 0
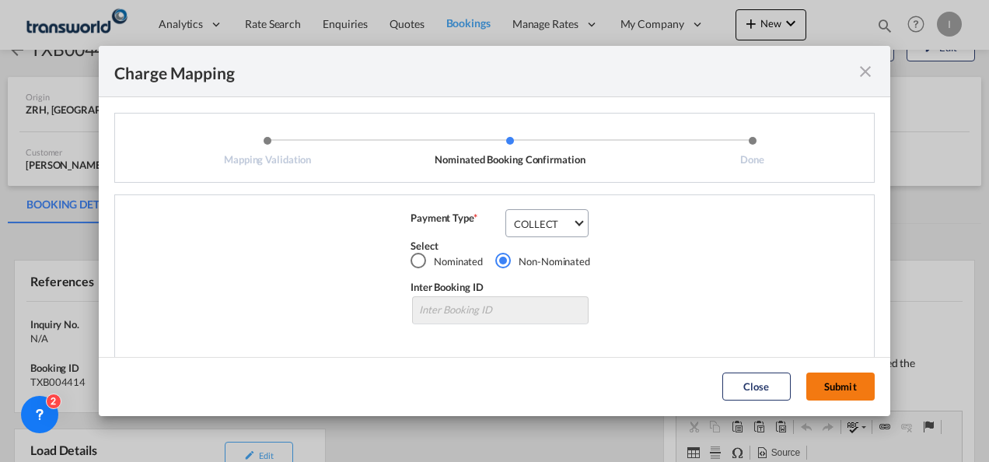
click at [819, 378] on button "Submit" at bounding box center [840, 387] width 68 height 28
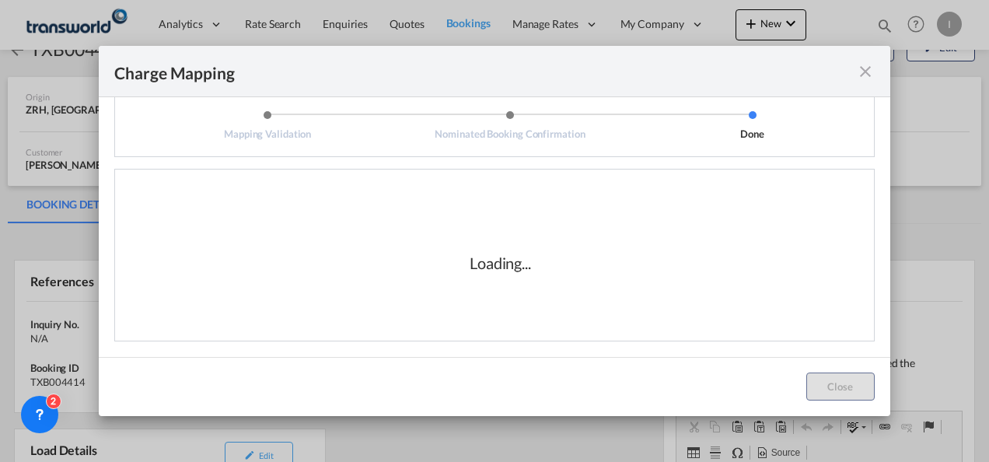
scroll to position [0, 0]
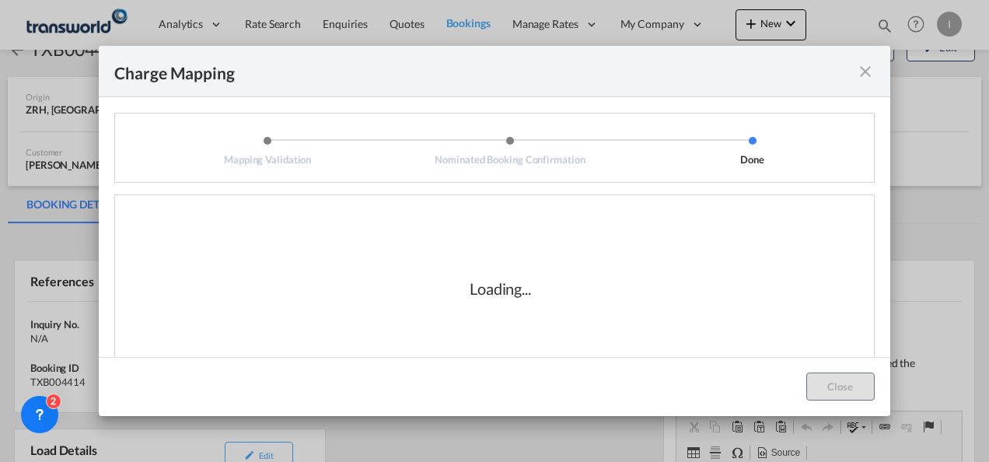
click at [334, 248] on div "Loading..." at bounding box center [500, 289] width 747 height 156
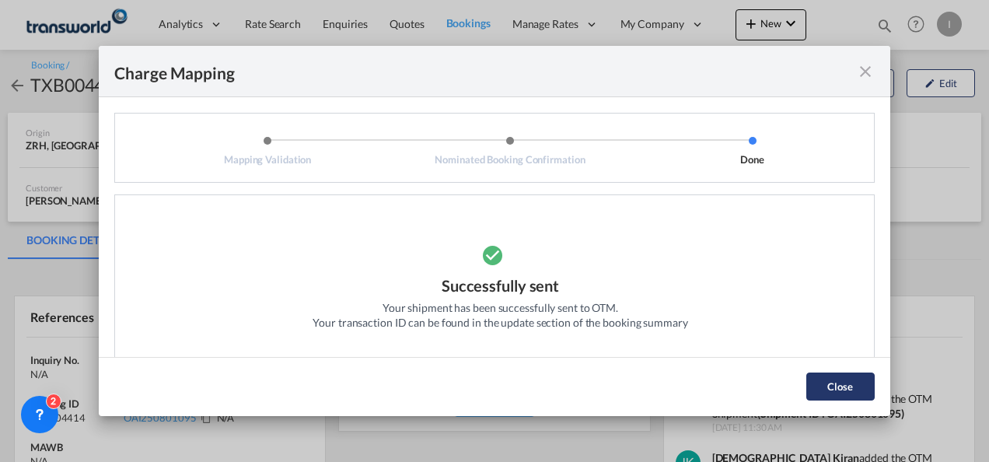
click at [838, 390] on button "Close" at bounding box center [840, 387] width 68 height 28
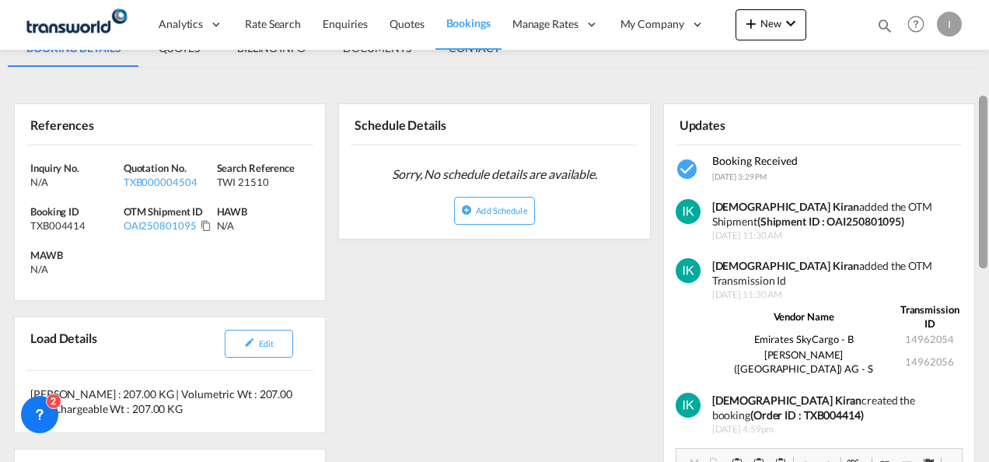
scroll to position [243, 0]
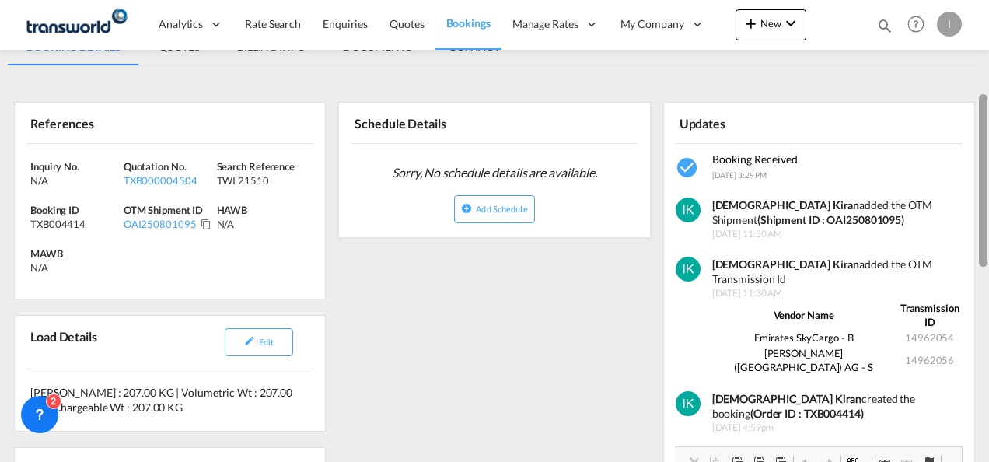
drag, startPoint x: 983, startPoint y: 106, endPoint x: 989, endPoint y: 179, distance: 73.4
click at [988, 179] on html "Analytics Reports Dashboard Rate Search Enquiries Quotes" at bounding box center [494, 231] width 989 height 462
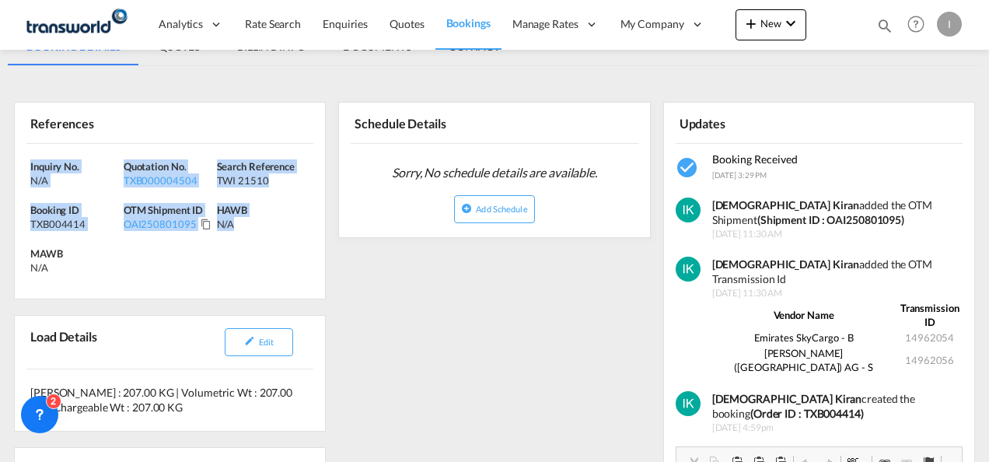
drag, startPoint x: 282, startPoint y: 225, endPoint x: -2, endPoint y: 162, distance: 291.5
click at [0, 162] on html "Analytics Reports Dashboard Rate Search Enquiries Quotes" at bounding box center [494, 231] width 989 height 462
copy div "Inquiry No. N/A Quotation No. TXB000004504 Search Reference TWI 21510 Booking I…"
click at [405, 26] on span "Quotes" at bounding box center [407, 23] width 34 height 13
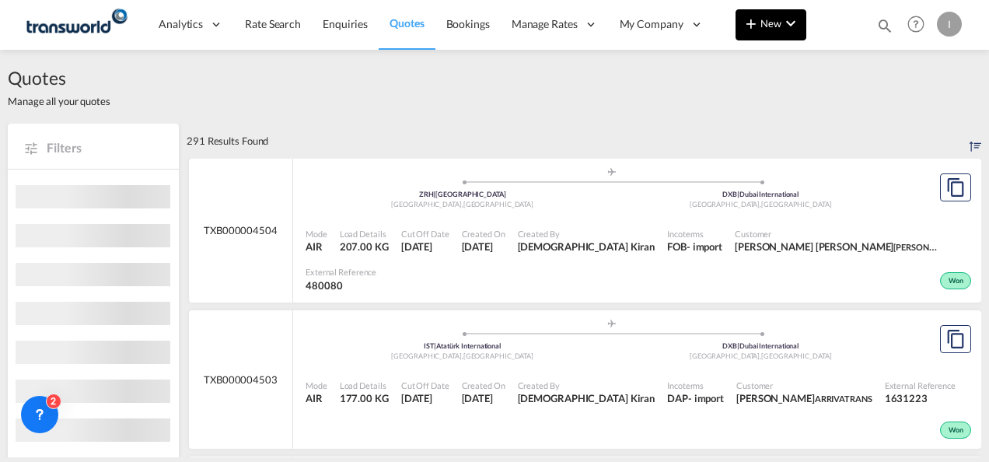
click at [757, 31] on md-icon "icon-plus 400-fg" at bounding box center [751, 23] width 19 height 19
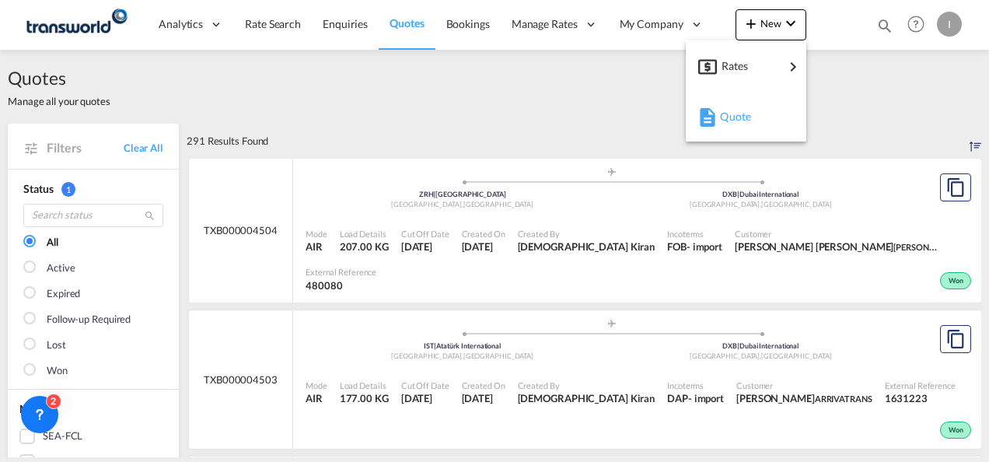
click at [722, 118] on span "Quote" at bounding box center [728, 116] width 17 height 31
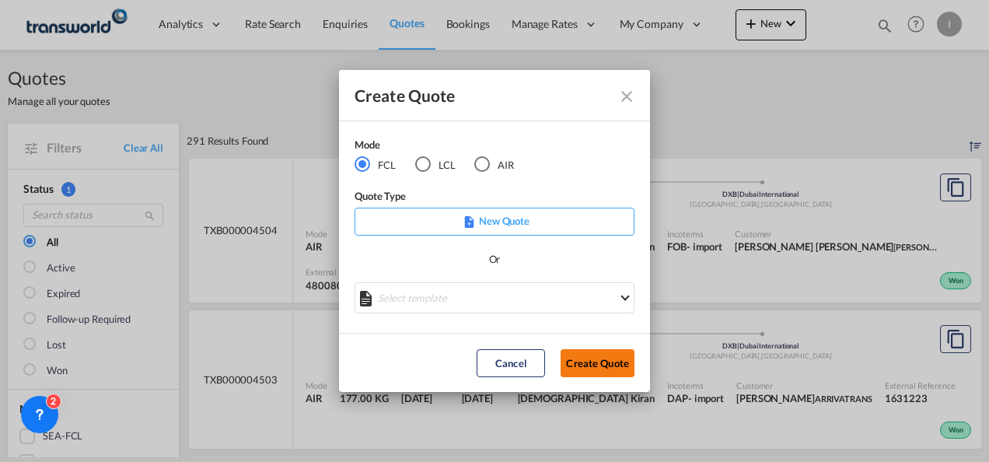
click at [597, 366] on button "Create Quote" at bounding box center [598, 363] width 74 height 28
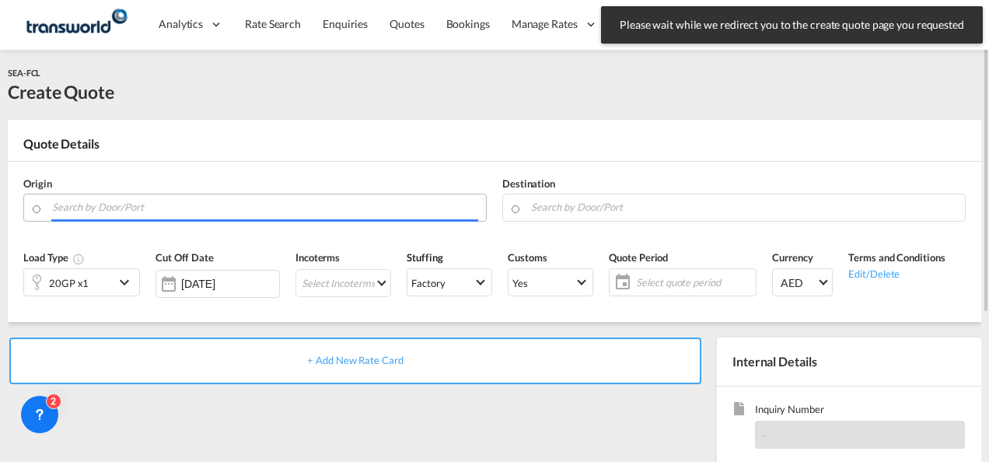
click at [225, 205] on input "Search by Door/Port" at bounding box center [265, 207] width 426 height 27
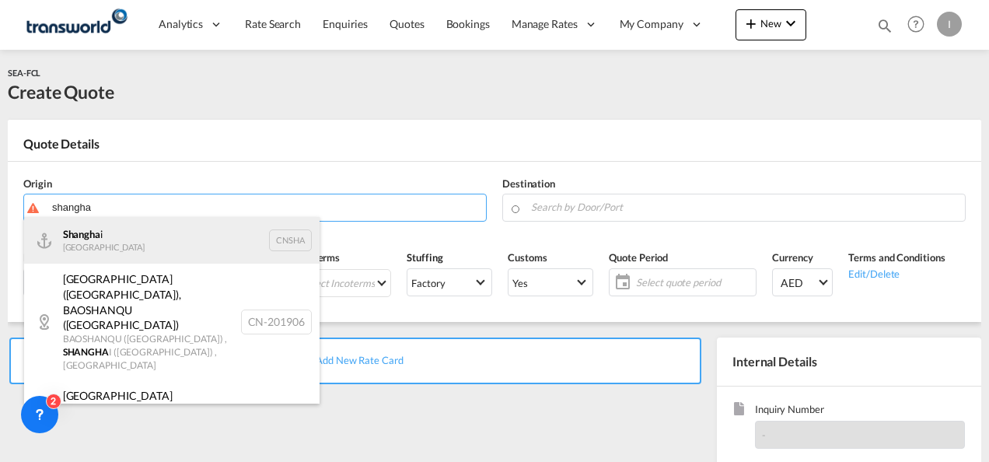
click at [179, 236] on div "Shangha i [GEOGRAPHIC_DATA] CNSHA" at bounding box center [172, 240] width 296 height 47
type input "[GEOGRAPHIC_DATA], [GEOGRAPHIC_DATA]"
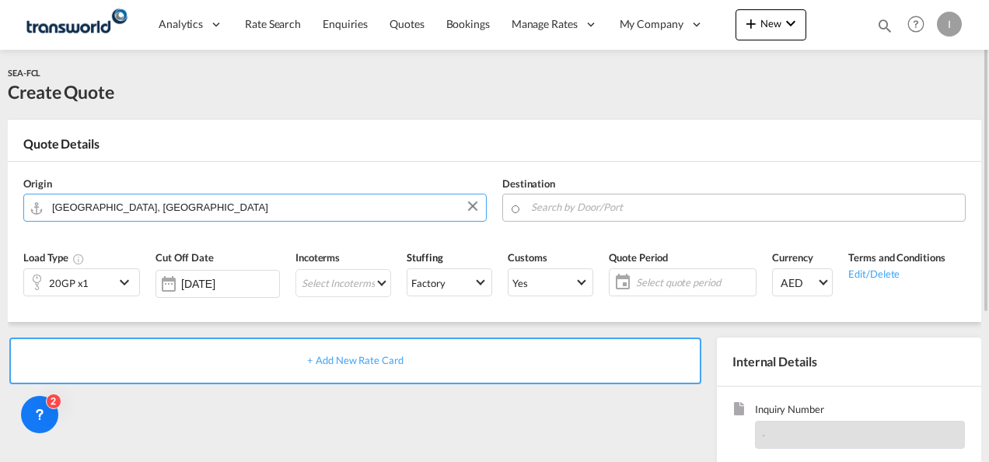
click at [569, 204] on input "Search by Door/Port" at bounding box center [744, 207] width 426 height 27
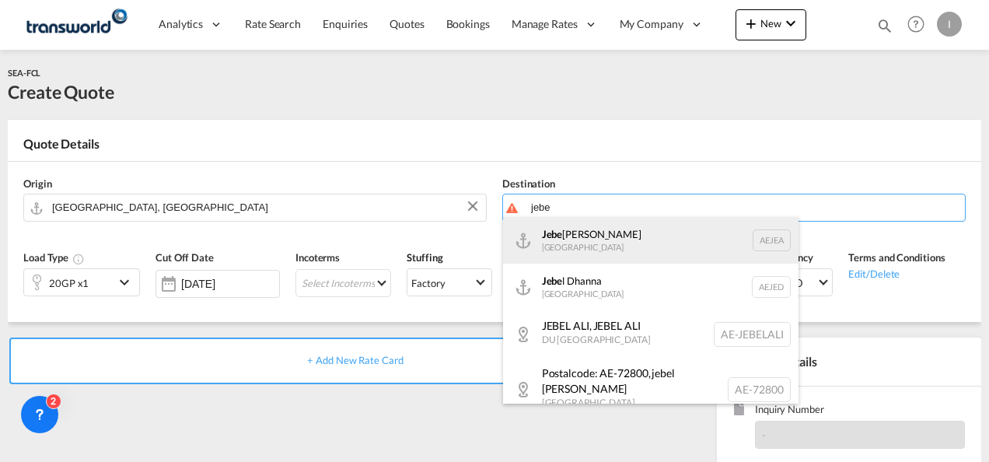
click at [580, 249] on div "Jebe l Ali [GEOGRAPHIC_DATA] [GEOGRAPHIC_DATA]" at bounding box center [651, 240] width 296 height 47
type input "[GEOGRAPHIC_DATA], [GEOGRAPHIC_DATA]"
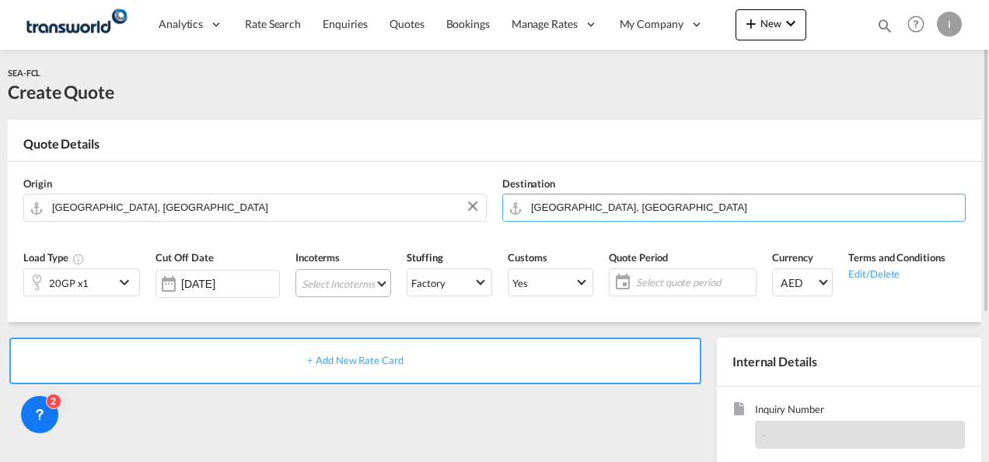
click at [356, 283] on md-select "Select Incoterms FOB - import Free on Board EXW - export Ex Works DDP - export …" at bounding box center [344, 283] width 96 height 28
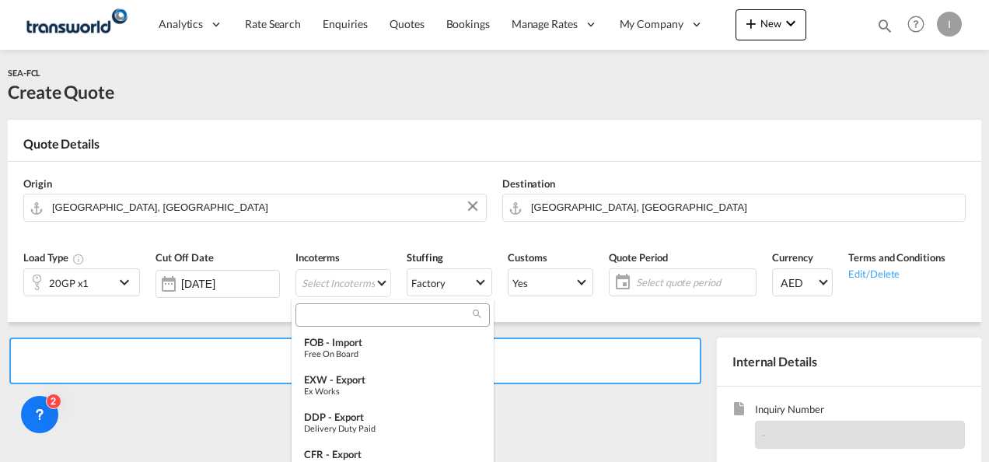
click at [314, 312] on input "search" at bounding box center [386, 315] width 173 height 14
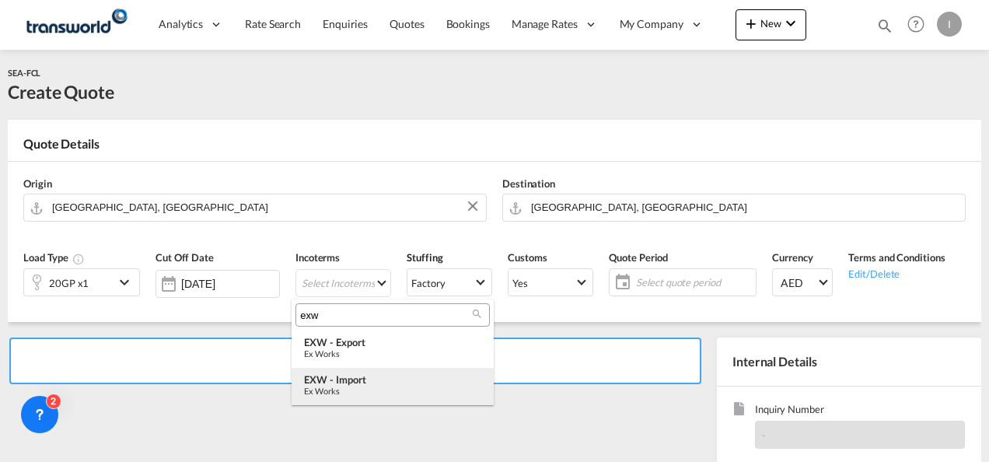
type input "exw"
click at [356, 387] on div "Ex Works" at bounding box center [392, 391] width 177 height 10
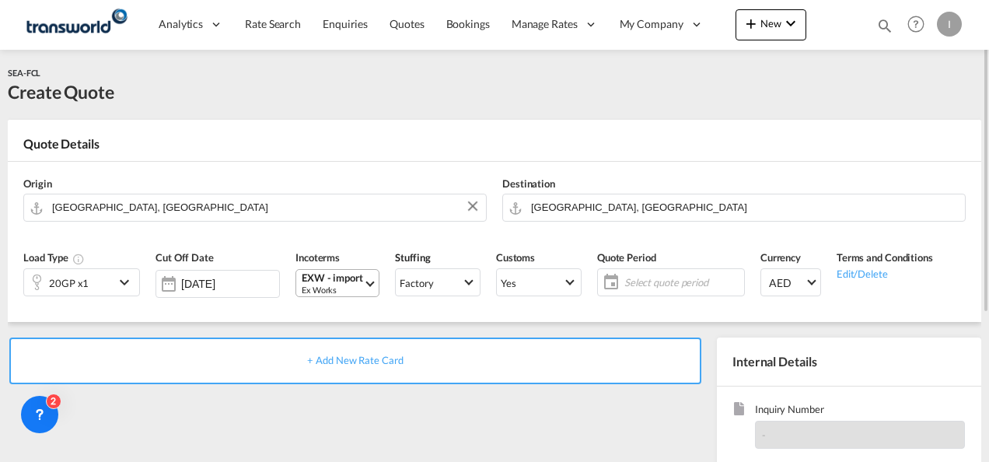
click at [332, 283] on div "EXW - import" at bounding box center [332, 278] width 61 height 12
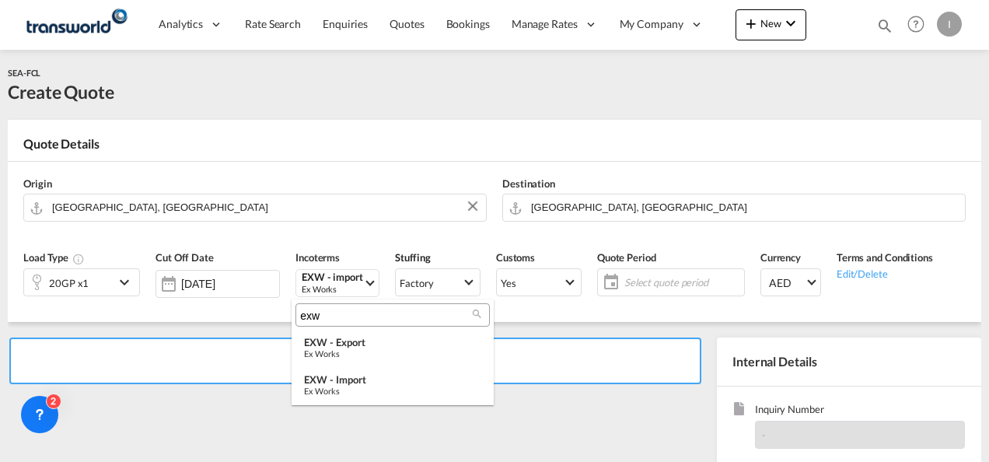
click at [636, 288] on md-backdrop at bounding box center [494, 231] width 989 height 462
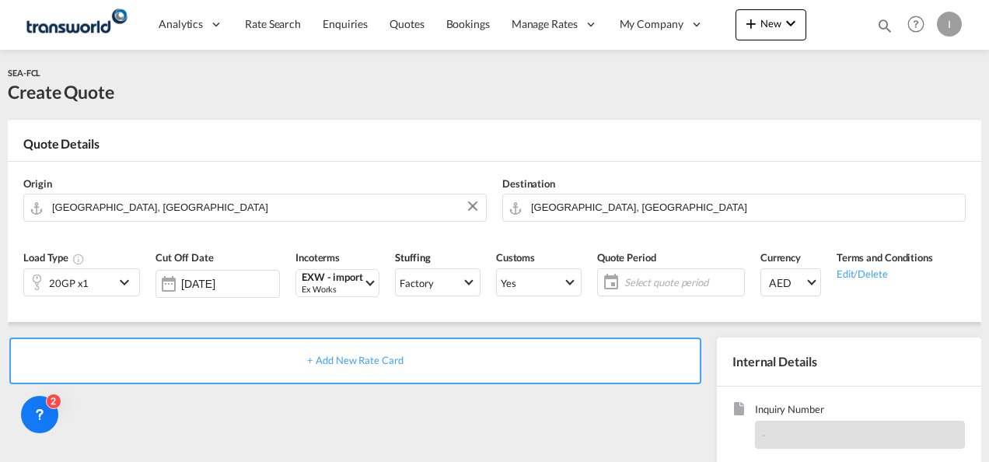
click at [636, 288] on span "Select quote period" at bounding box center [682, 282] width 116 height 14
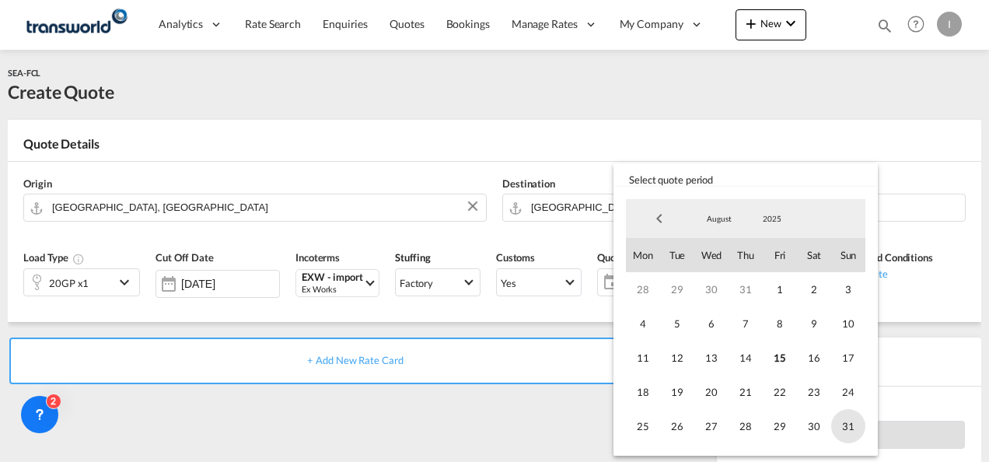
click at [847, 428] on span "31" at bounding box center [848, 426] width 34 height 34
click at [580, 431] on md-backdrop at bounding box center [494, 231] width 989 height 462
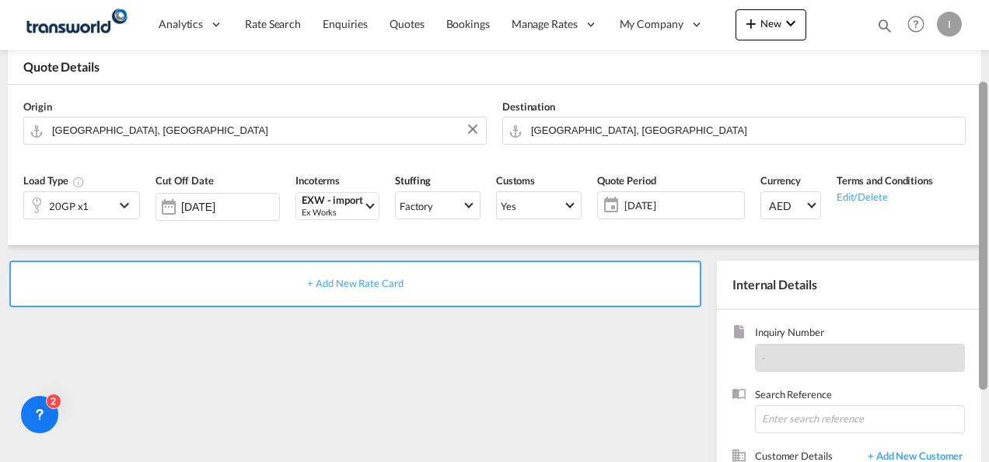
scroll to position [105, 0]
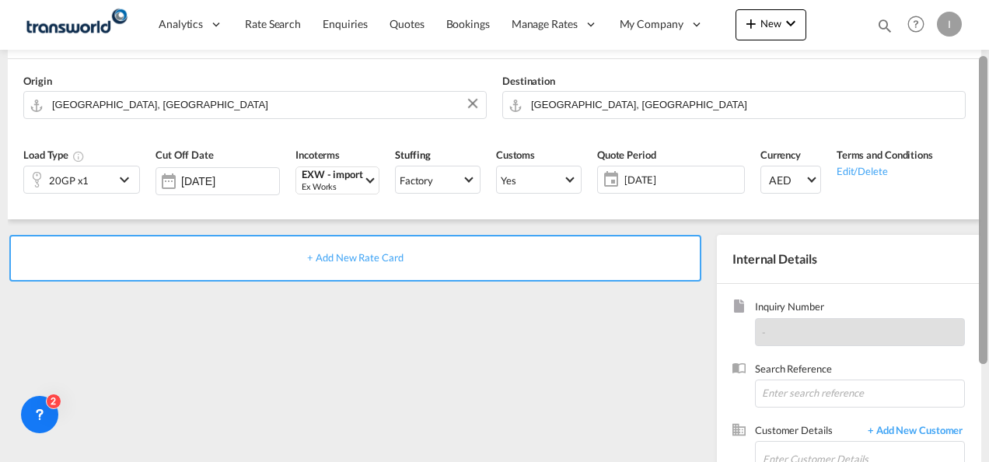
drag, startPoint x: 986, startPoint y: 264, endPoint x: 986, endPoint y: 301, distance: 37.3
click at [986, 301] on div at bounding box center [983, 210] width 9 height 308
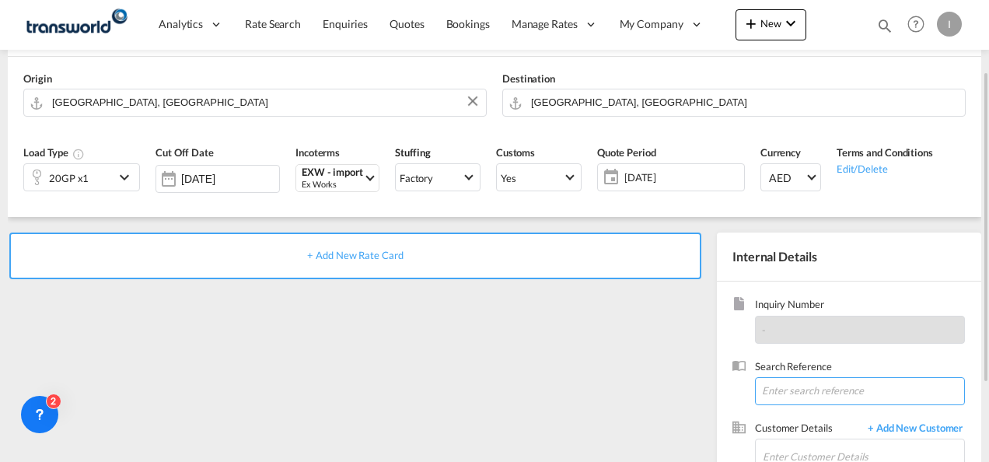
click at [782, 394] on input at bounding box center [860, 391] width 210 height 28
paste input "From Subject Received Size Categories [DEMOGRAPHIC_DATA] Kiran RE: request quot…"
drag, startPoint x: 851, startPoint y: 394, endPoint x: 992, endPoint y: 364, distance: 144.0
click at [988, 364] on html "Analytics Reports Dashboard Rate Search Enquiries Quotes" at bounding box center [494, 231] width 989 height 462
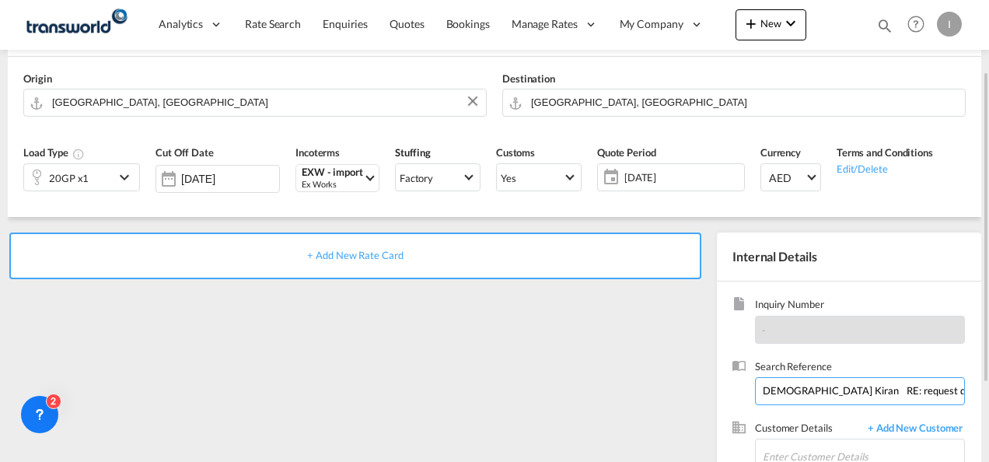
scroll to position [0, 0]
drag, startPoint x: 916, startPoint y: 391, endPoint x: 287, endPoint y: 404, distance: 629.3
click at [287, 404] on div "+ Add New Rate Card Internal Details Inquiry Number - Search Reference From Sub…" at bounding box center [495, 391] width 974 height 348
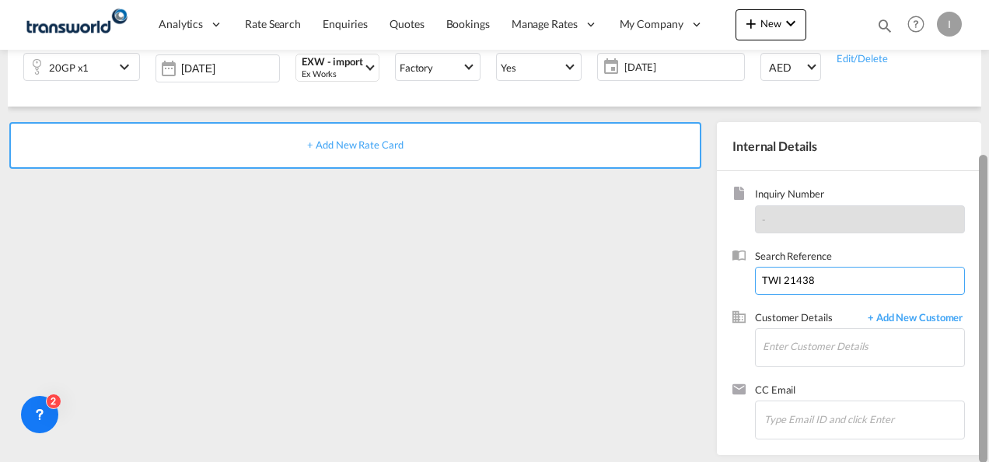
scroll to position [219, 0]
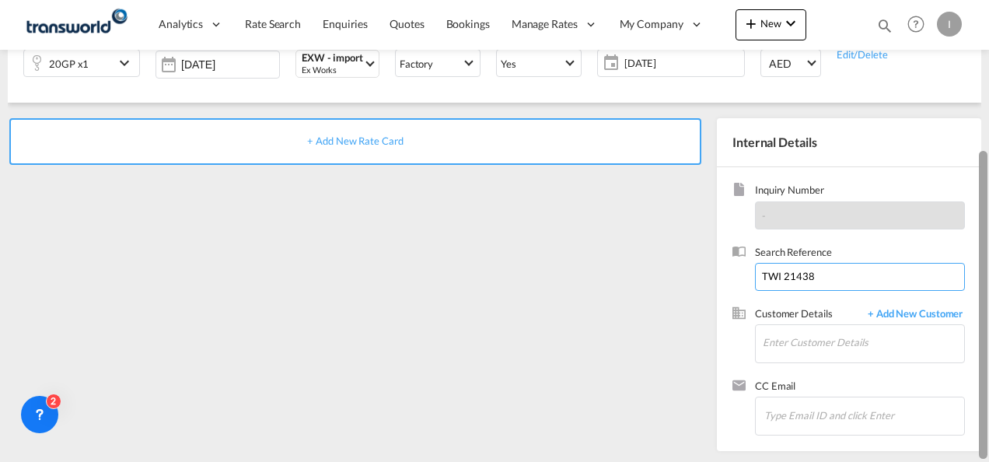
drag, startPoint x: 978, startPoint y: 277, endPoint x: 972, endPoint y: 350, distance: 73.4
click at [972, 350] on md-content "Analytics Reports Dashboard Rate Search Enquiries Quotes Bookings" at bounding box center [494, 231] width 989 height 462
type input "TWI 21438"
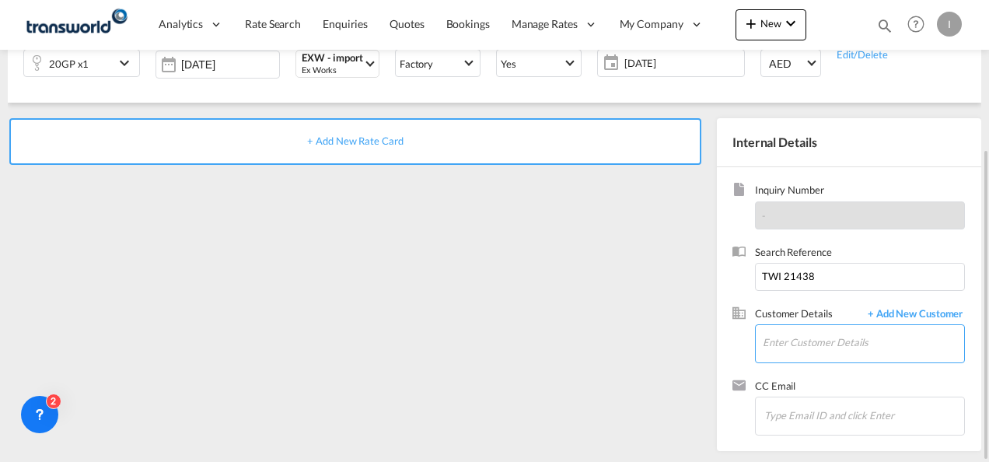
click at [784, 339] on input "Enter Customer Details" at bounding box center [863, 342] width 201 height 35
type input "H"
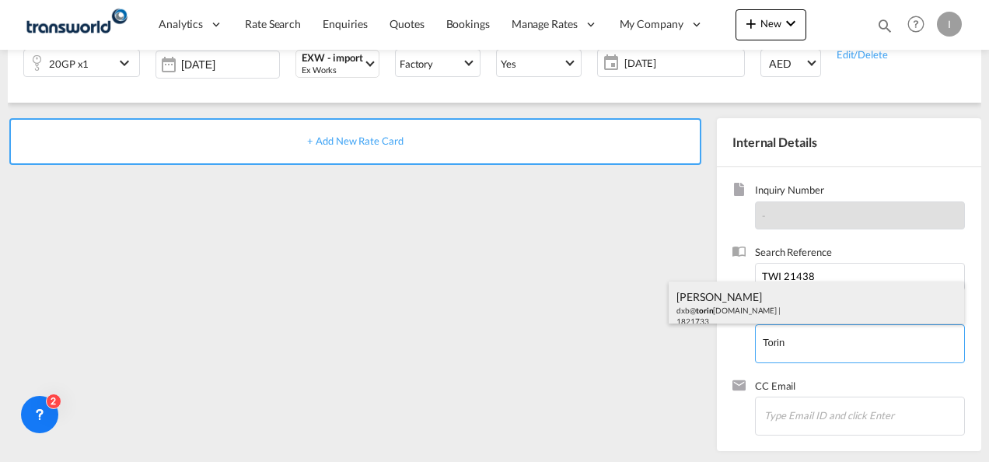
click at [713, 305] on div "Hind Hind dxb@ torin [DOMAIN_NAME] | 1821733" at bounding box center [817, 308] width 296 height 53
type input "TORINO ELEVATOR INSTALLATION AND MAINTENANCE - SOLE PROPRIETORSHIP L.L.C., [PER…"
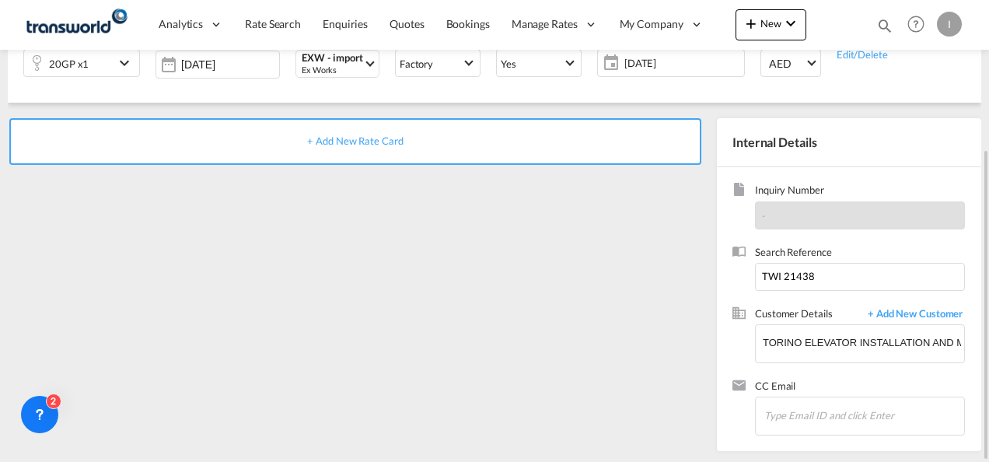
click at [317, 142] on span "+ Add New Rate Card" at bounding box center [355, 141] width 96 height 12
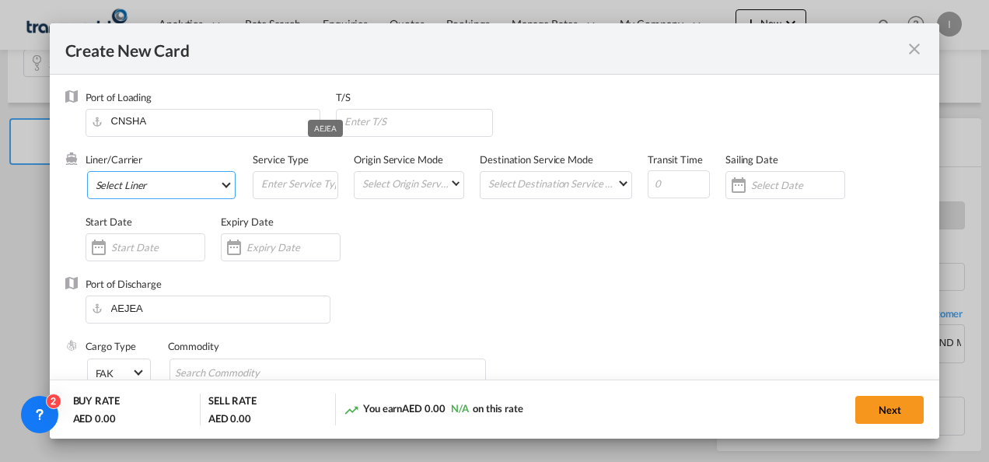
click at [190, 191] on md-select "Select Liner 2HM LOGISTICS D.O.O 2HM LOGISTICS D.O.O. / TDWC-CAPODISTRI 2HM LOG…" at bounding box center [161, 185] width 149 height 28
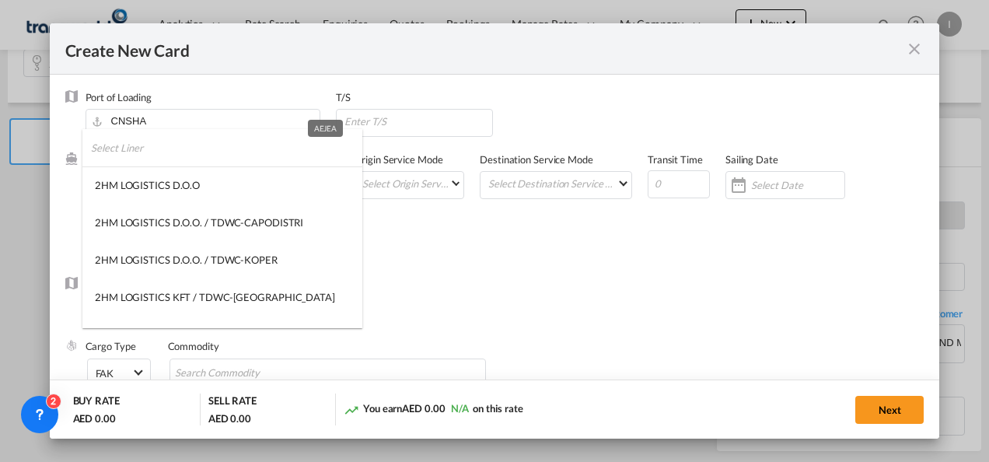
click at [128, 146] on input "search" at bounding box center [226, 147] width 271 height 37
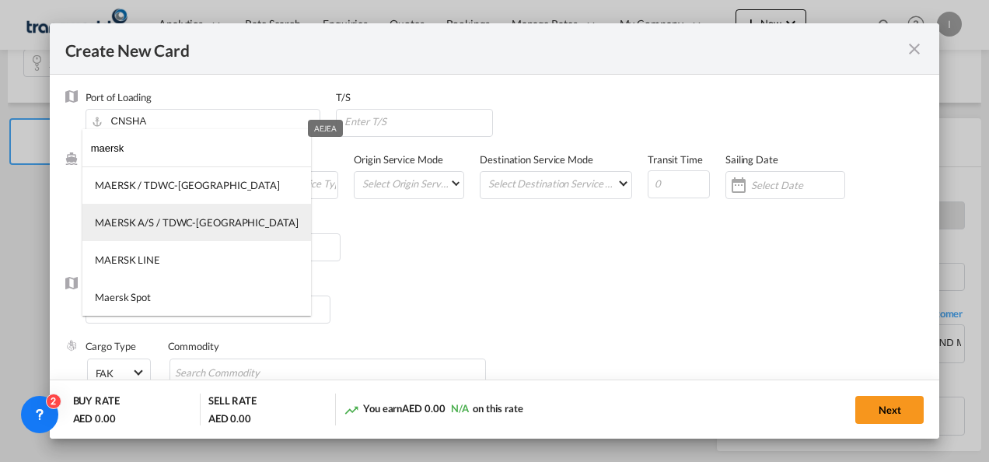
type input "maersk"
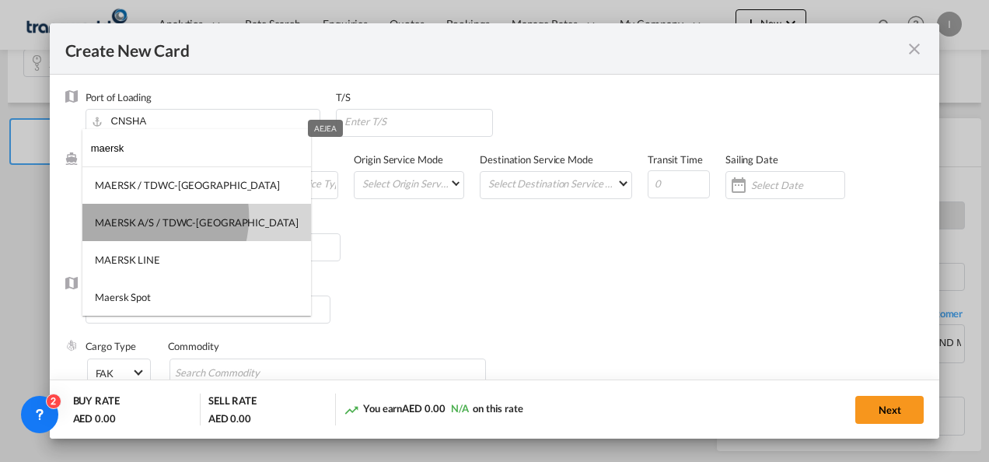
click at [145, 217] on div "MAERSK A/S / TDWC-[GEOGRAPHIC_DATA]" at bounding box center [197, 222] width 204 height 14
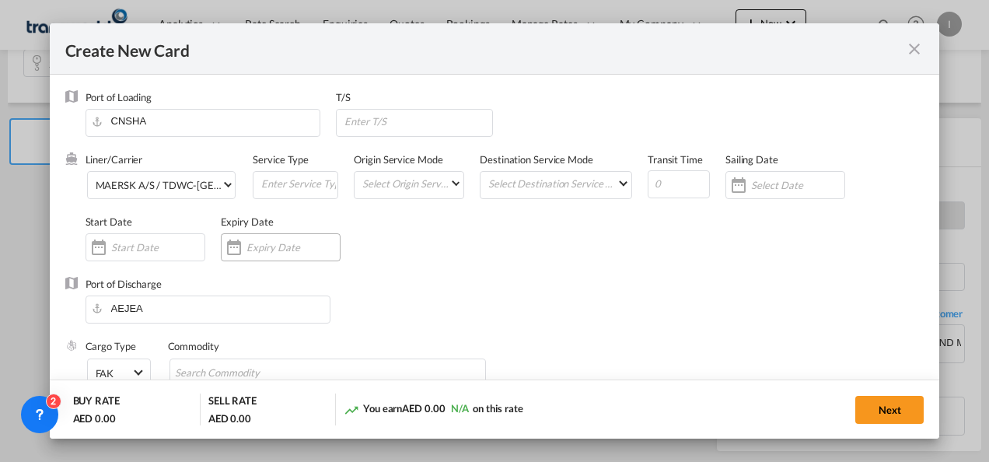
click at [260, 257] on div "Create New Card ..." at bounding box center [281, 247] width 120 height 28
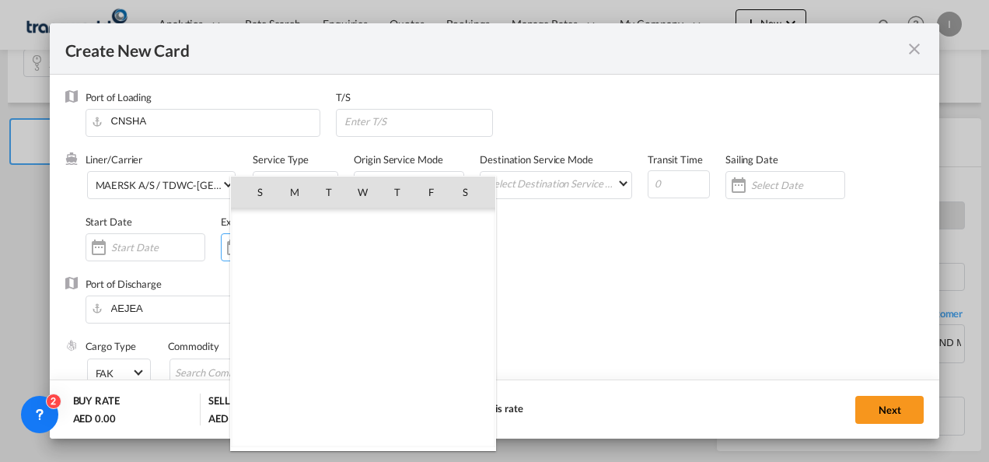
scroll to position [360034, 0]
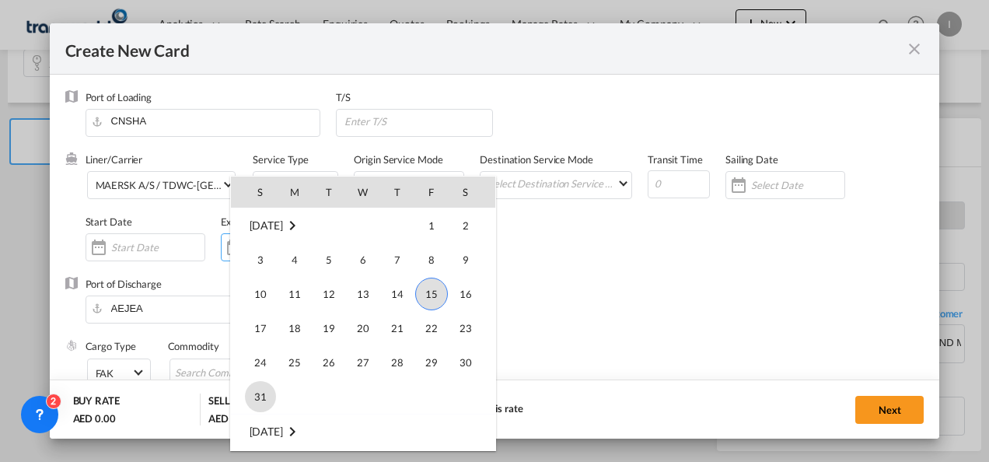
click at [255, 394] on span "31" at bounding box center [260, 396] width 31 height 31
type input "[DATE]"
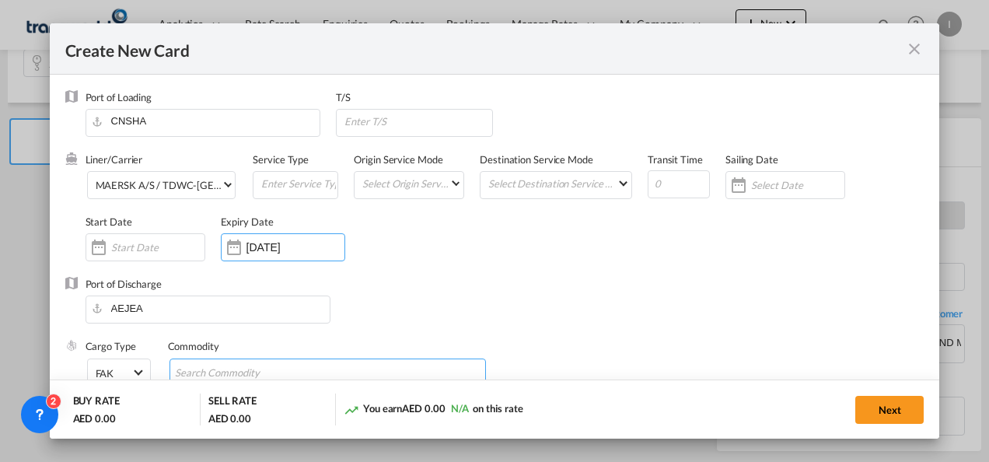
click at [226, 376] on input "Search Commodity" at bounding box center [246, 373] width 142 height 25
type input "General Cargo"
click at [387, 320] on div "Port of Discharge [GEOGRAPHIC_DATA]" at bounding box center [494, 308] width 859 height 62
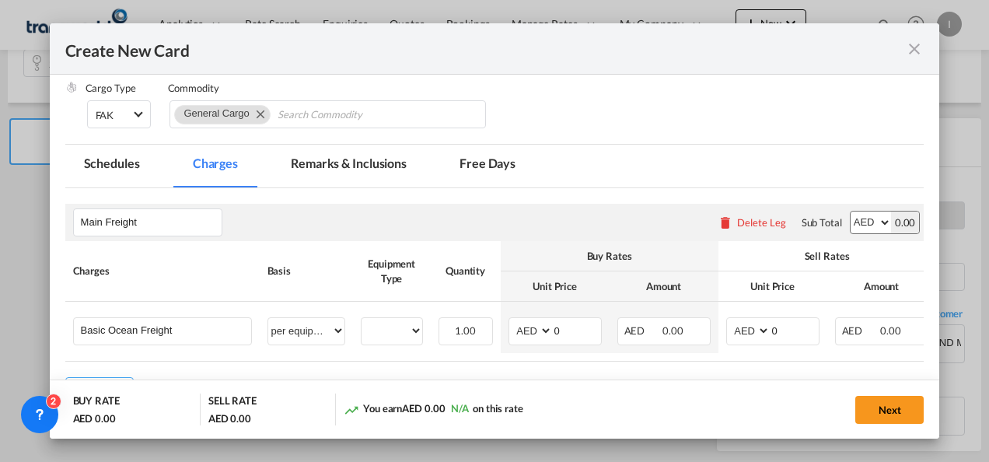
scroll to position [289, 0]
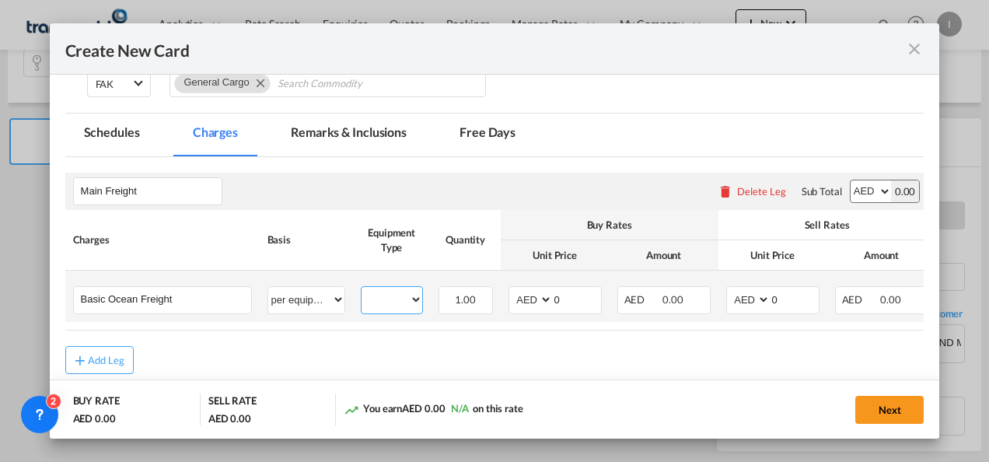
click at [375, 305] on select "20GP" at bounding box center [392, 299] width 61 height 21
select select "20GP"
click at [362, 289] on select "20GP" at bounding box center [392, 299] width 61 height 21
click at [537, 289] on select "AED AFN ALL AMD ANG AOA ARS AUD AWG AZN BAM BBD BDT BGN BHD BIF BMD BND [PERSON…" at bounding box center [532, 299] width 40 height 21
click at [532, 296] on select "AED AFN ALL AMD ANG AOA ARS AUD AWG AZN BAM BBD BDT BGN BHD BIF BMD BND [PERSON…" at bounding box center [532, 299] width 40 height 21
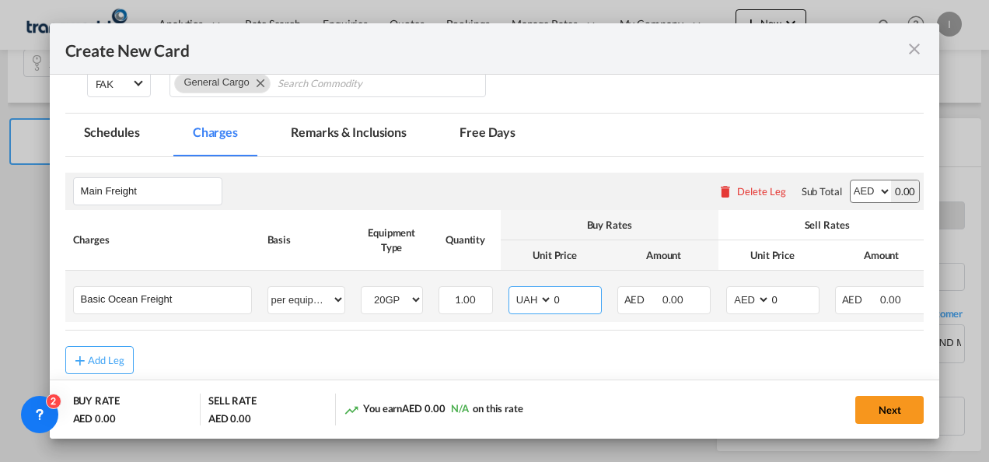
select select "string:USD"
drag, startPoint x: 578, startPoint y: 299, endPoint x: 530, endPoint y: 303, distance: 47.6
click at [530, 303] on md-input-container "AED AFN ALL AMD ANG AOA ARS AUD AWG AZN BAM BBD BDT BGN BHD BIF BMD BND [PERSON…" at bounding box center [555, 300] width 93 height 28
type input "2100"
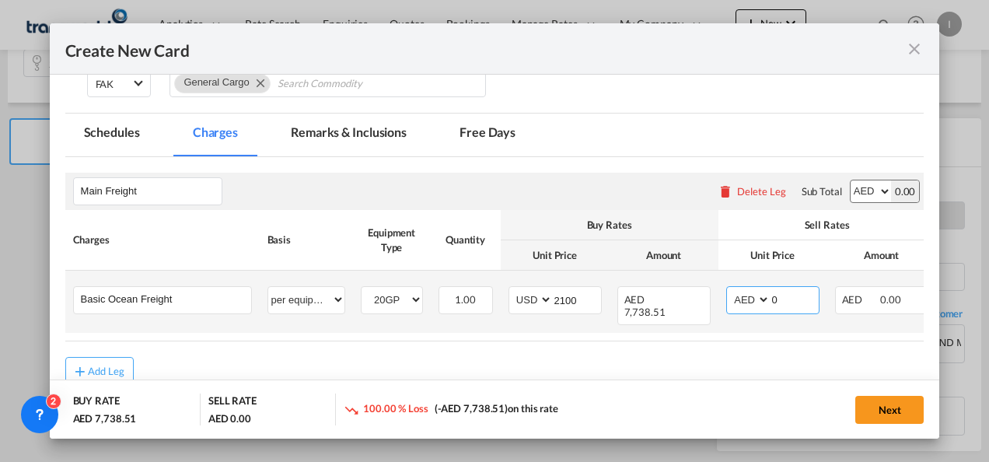
click at [750, 308] on select "AED AFN ALL AMD ANG AOA ARS AUD AWG AZN BAM BBD BDT BGN BHD BIF BMD BND [PERSON…" at bounding box center [749, 299] width 40 height 21
select select "string:USD"
click at [775, 305] on input "0" at bounding box center [795, 298] width 48 height 23
click at [773, 303] on input "0" at bounding box center [795, 298] width 48 height 23
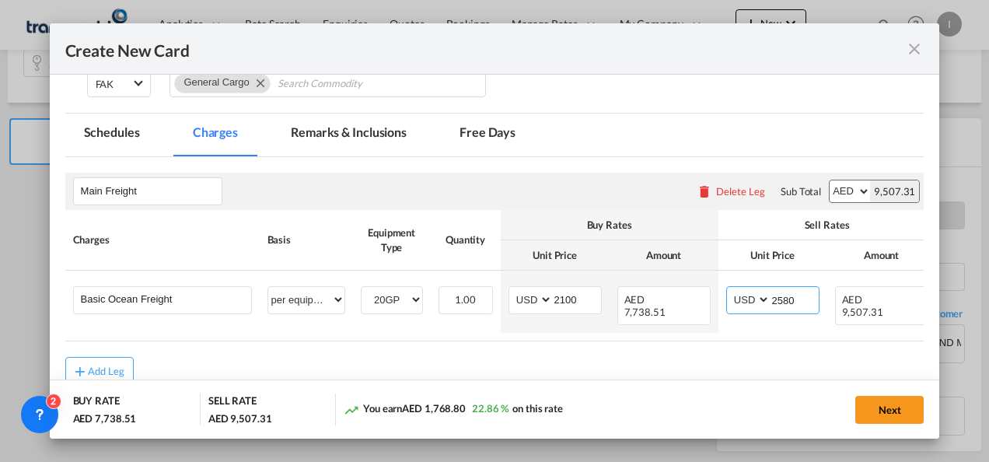
type input "2580"
click at [897, 405] on button "Next" at bounding box center [889, 410] width 68 height 28
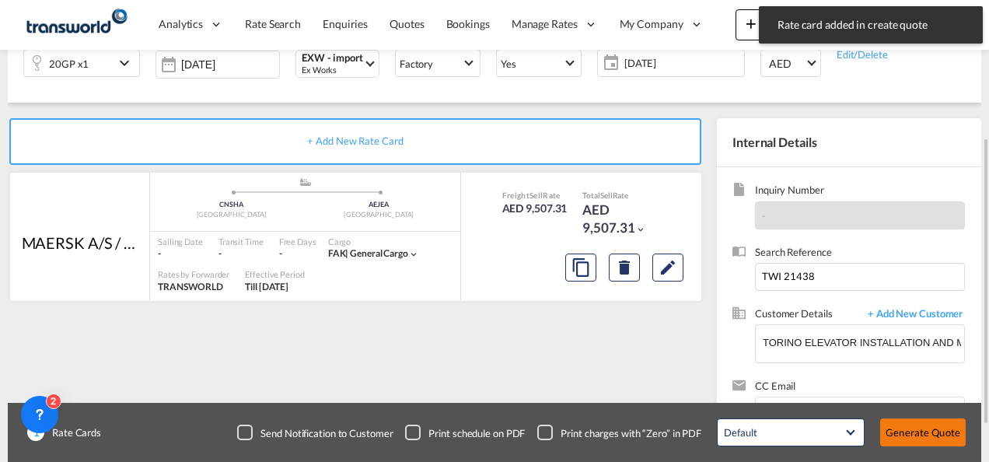
click at [920, 440] on button "Generate Quote" at bounding box center [923, 432] width 86 height 28
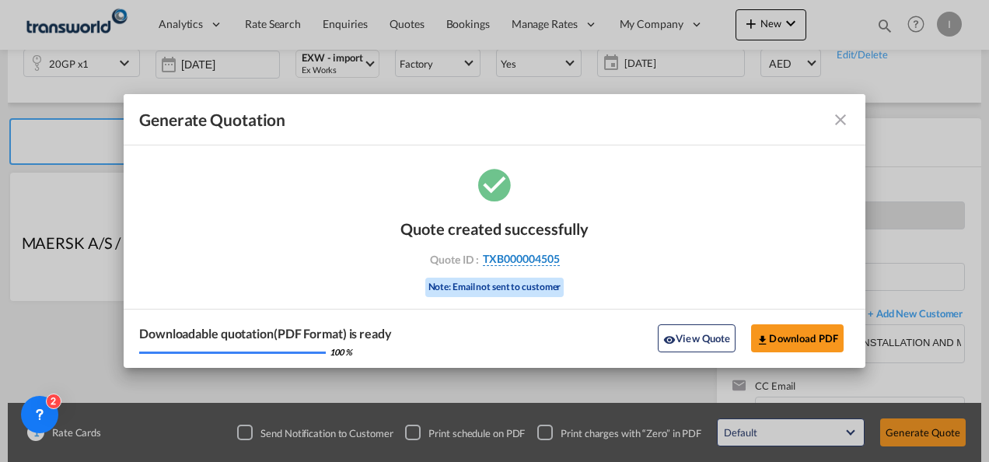
click at [528, 254] on span "TXB000004505" at bounding box center [521, 259] width 77 height 14
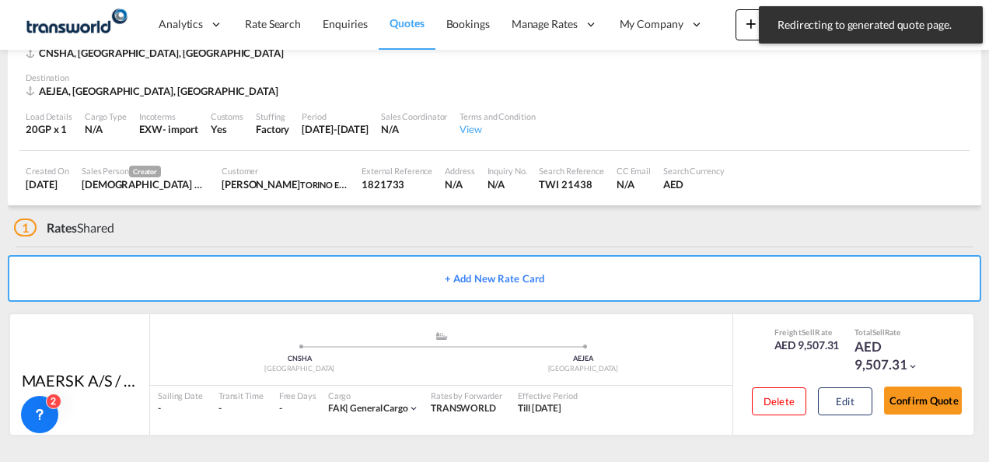
scroll to position [95, 0]
click at [893, 386] on div "Confirm Quote" at bounding box center [923, 405] width 78 height 44
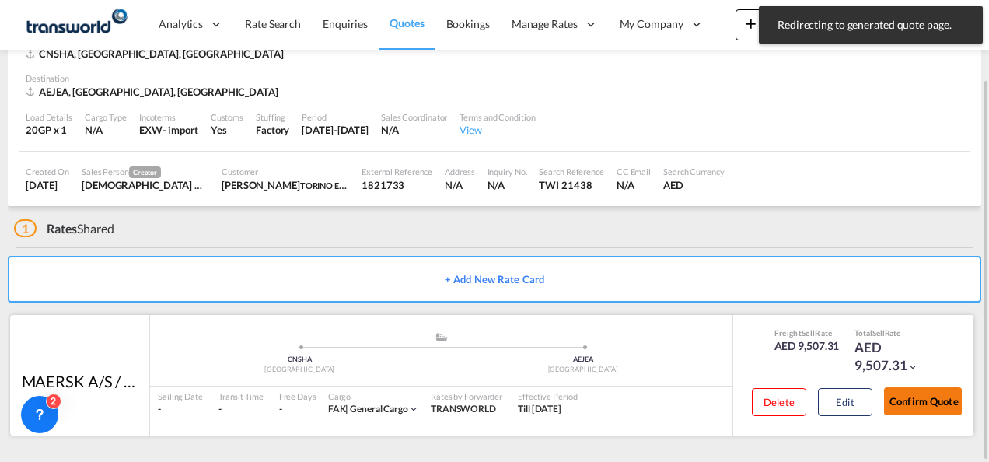
click at [897, 394] on button "Confirm Quote" at bounding box center [923, 401] width 78 height 28
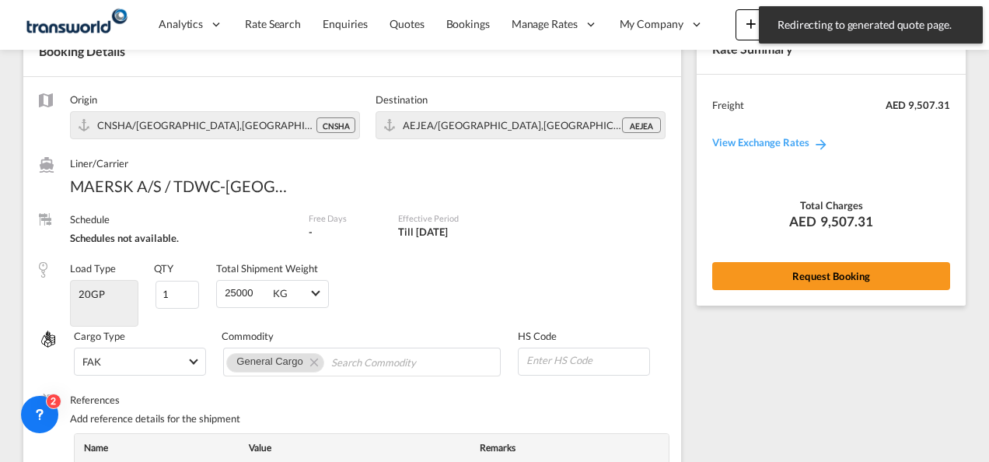
scroll to position [637, 0]
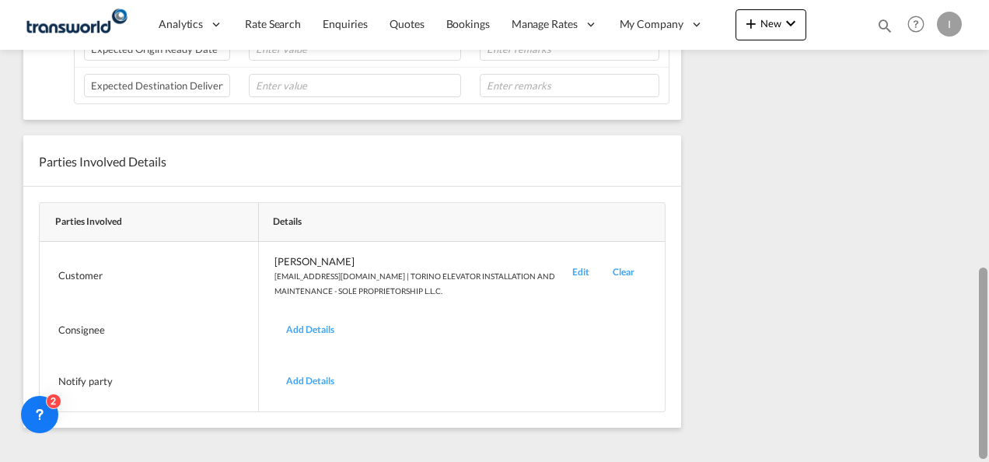
drag, startPoint x: 988, startPoint y: 369, endPoint x: 988, endPoint y: 135, distance: 234.1
click at [988, 135] on div at bounding box center [987, 231] width 3 height 456
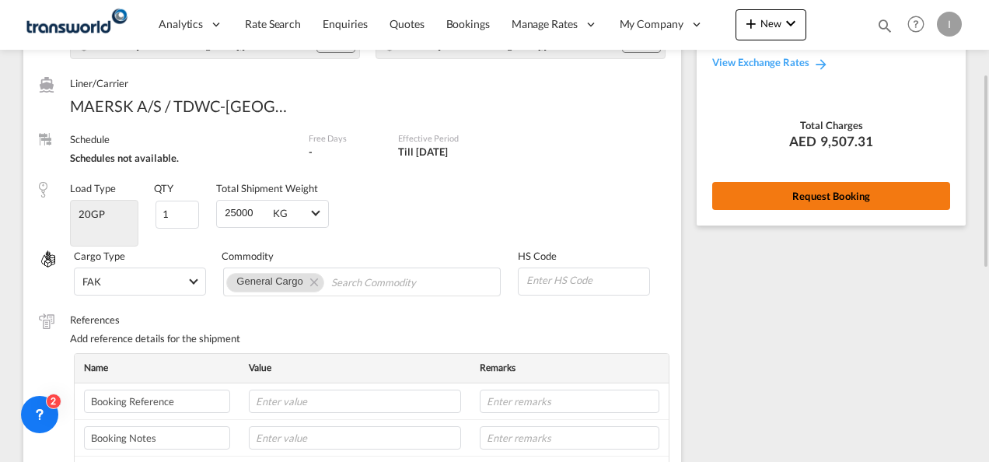
click at [846, 197] on button "Request Booking" at bounding box center [831, 196] width 238 height 28
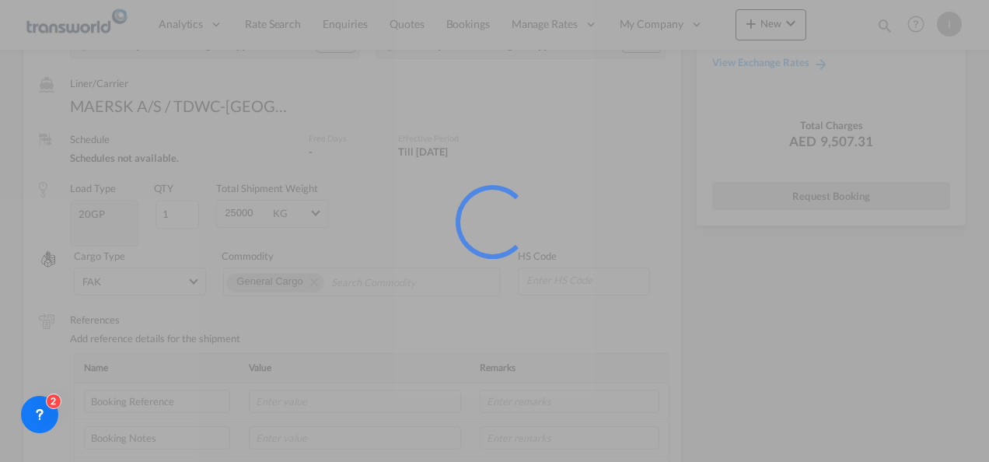
scroll to position [29, 0]
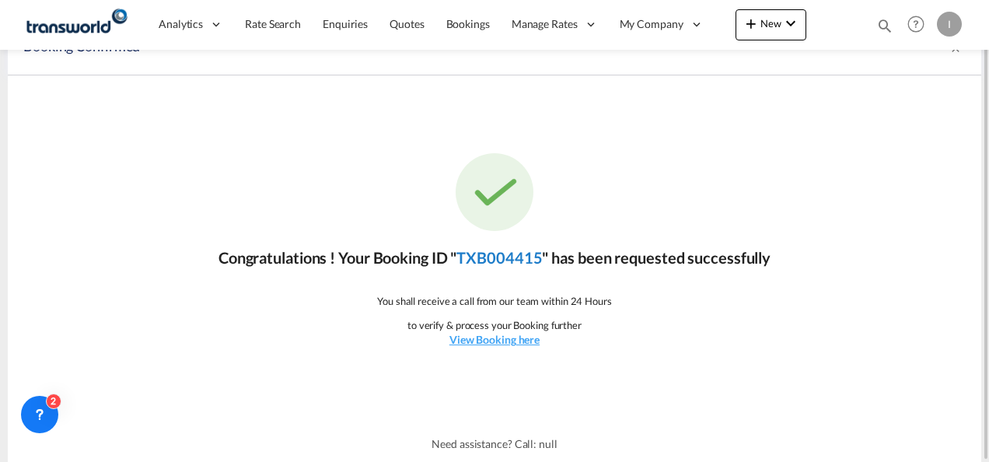
click at [484, 265] on link "TXB004415" at bounding box center [500, 257] width 86 height 19
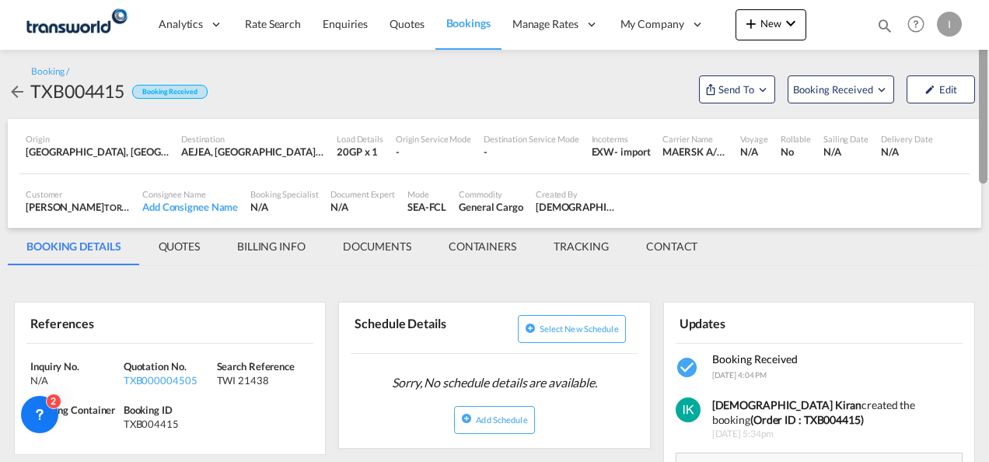
drag, startPoint x: 983, startPoint y: 330, endPoint x: 989, endPoint y: 102, distance: 227.9
click at [988, 102] on html "Analytics Reports Dashboard Rate Search Enquiries Quotes" at bounding box center [494, 231] width 989 height 462
click at [747, 93] on span "Send To" at bounding box center [736, 90] width 39 height 16
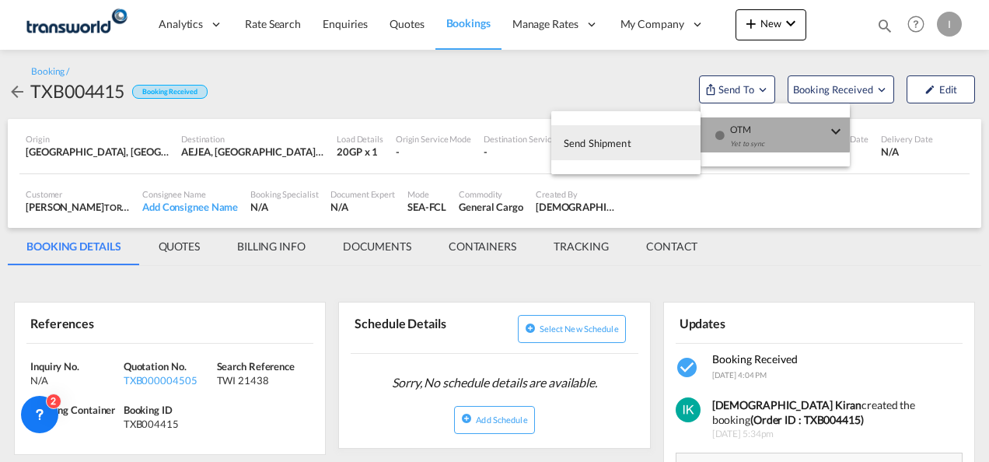
click at [747, 131] on div "Yet to sync" at bounding box center [778, 147] width 96 height 33
click at [663, 140] on button "Send Shipment" at bounding box center [625, 142] width 149 height 35
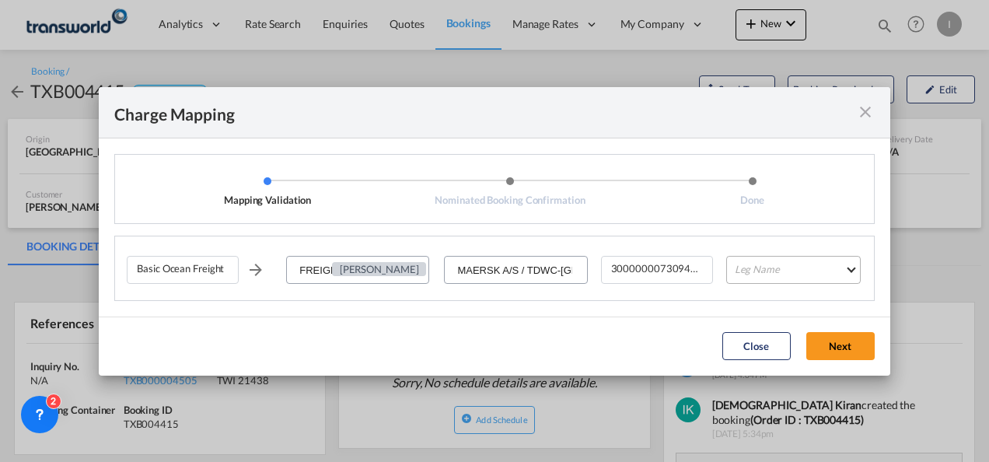
click at [754, 268] on md-select "Leg Name HANDLING ORIGIN VESSEL HANDLING DESTINATION OTHERS TL PICK UP CUSTOMS …" at bounding box center [793, 270] width 135 height 28
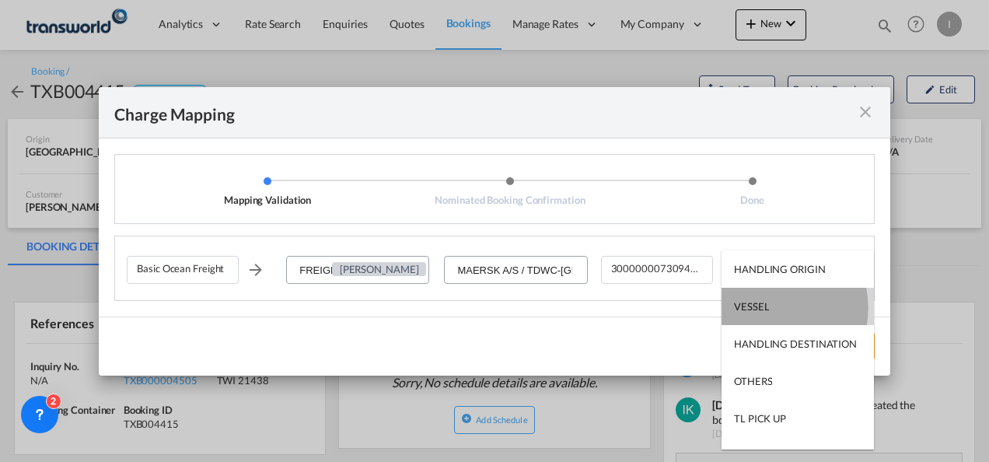
click at [758, 308] on div "VESSEL" at bounding box center [751, 306] width 35 height 14
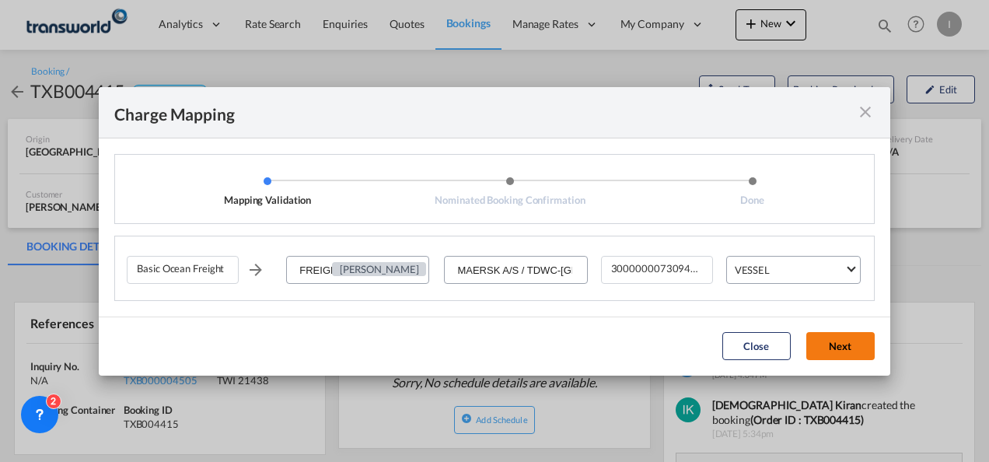
click at [822, 347] on button "Next" at bounding box center [840, 346] width 68 height 28
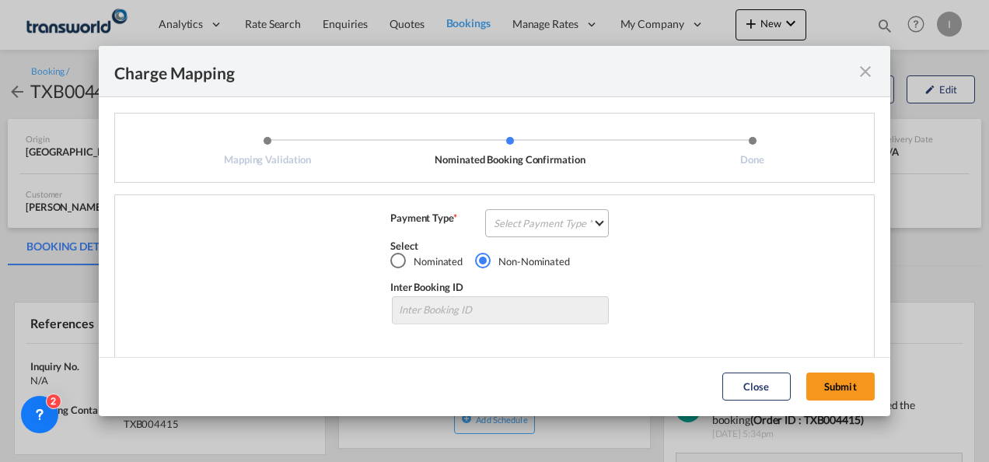
click at [566, 215] on md-select "Select Payment Type COLLECT PREPAID" at bounding box center [547, 223] width 124 height 28
click at [566, 215] on md-option "COLLECT" at bounding box center [546, 223] width 138 height 37
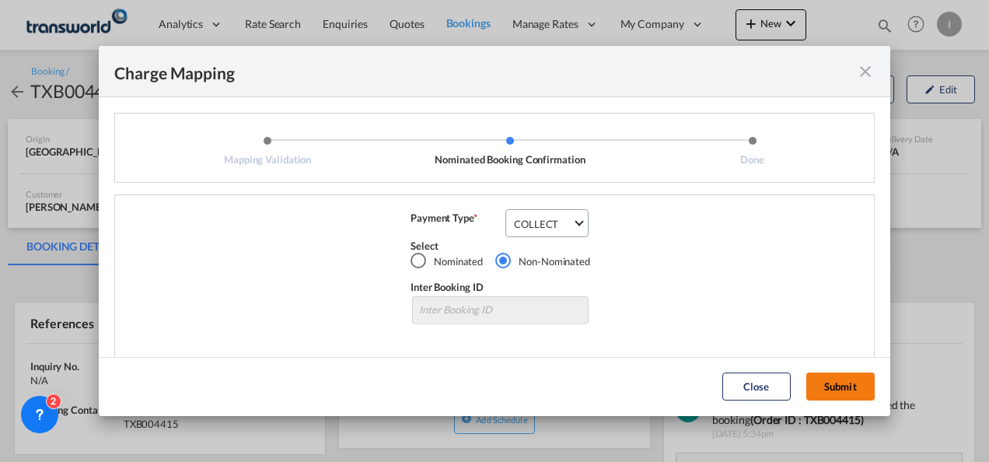
click at [831, 378] on button "Submit" at bounding box center [840, 387] width 68 height 28
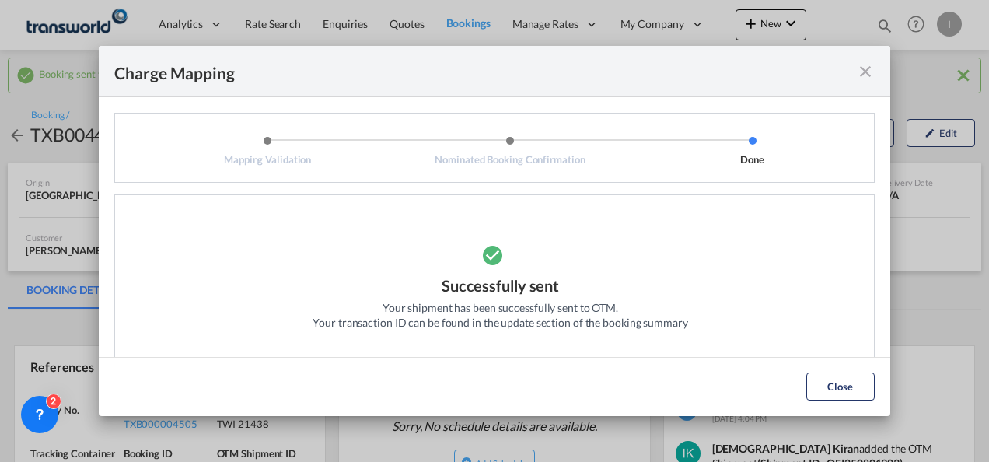
click at [835, 401] on md-dialog-actions "Close" at bounding box center [495, 386] width 792 height 59
click at [830, 391] on button "Close" at bounding box center [840, 387] width 68 height 28
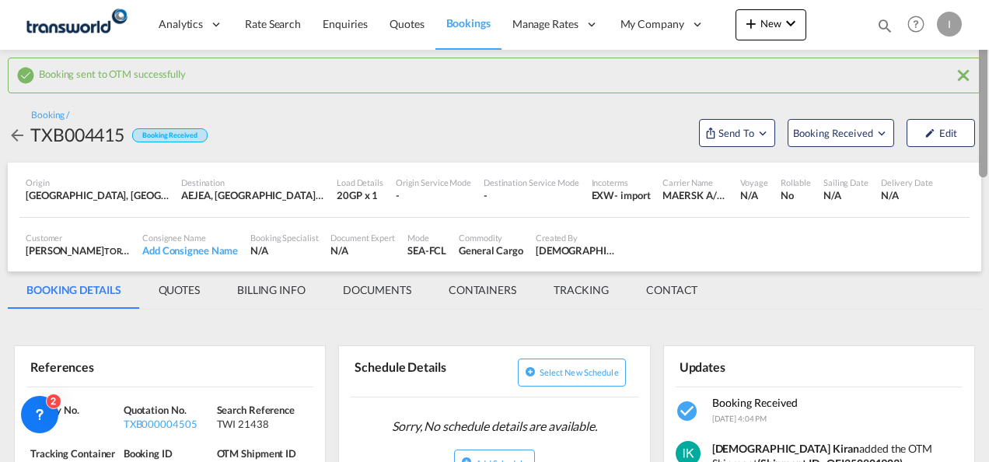
drag, startPoint x: 988, startPoint y: 152, endPoint x: 988, endPoint y: 192, distance: 39.7
click at [988, 192] on div at bounding box center [987, 231] width 3 height 456
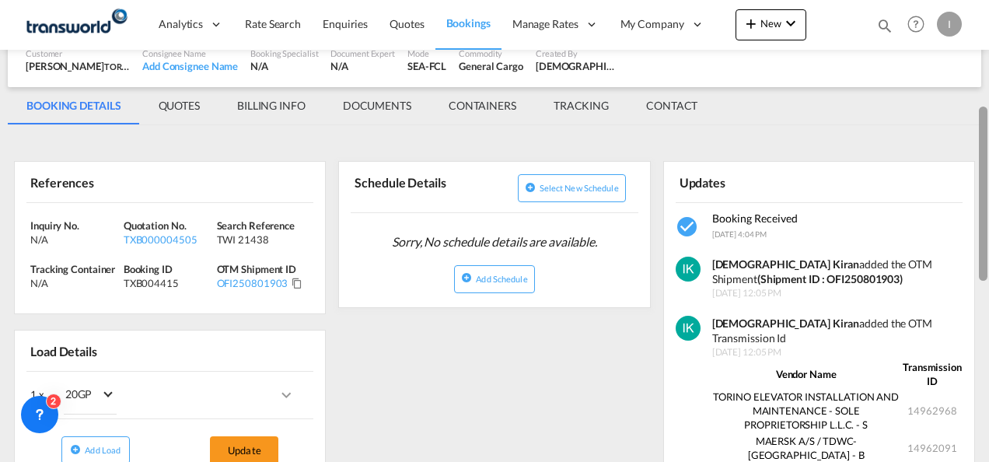
drag, startPoint x: 985, startPoint y: 249, endPoint x: 960, endPoint y: 143, distance: 108.7
click at [960, 143] on md-content "Analytics Reports Dashboard Rate Search Enquiries Quotes Bookings" at bounding box center [494, 231] width 989 height 462
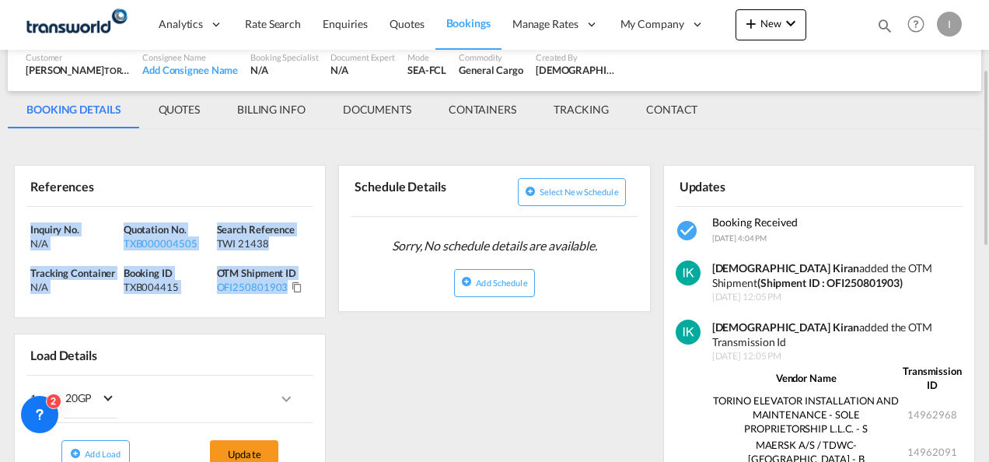
drag, startPoint x: 303, startPoint y: 291, endPoint x: 18, endPoint y: 226, distance: 292.8
click at [18, 226] on div "Inquiry No. N/A Quotation No. TXB000004505 Search Reference TWI 21438 Tracking …" at bounding box center [170, 262] width 310 height 111
copy div "Inquiry No. N/A Quotation No. TXB000004505 Search Reference TWI 21438 Tracking …"
